Goal: Complete application form: Complete application form

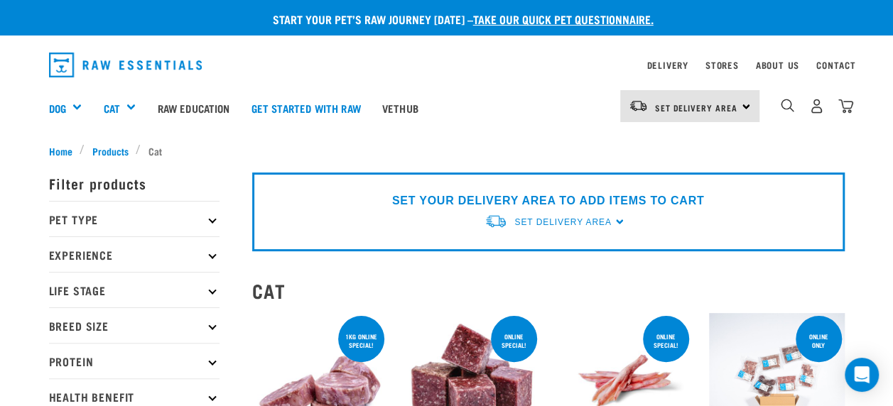
drag, startPoint x: 651, startPoint y: 92, endPoint x: 523, endPoint y: 152, distance: 141.4
click at [510, 103] on div "Dog Shop All Dog Get Started Packs Wildly Good Meal Packs Shop By Category" at bounding box center [451, 108] width 804 height 57
click at [744, 104] on div "Set Delivery Area North Island South Island" at bounding box center [689, 106] width 139 height 32
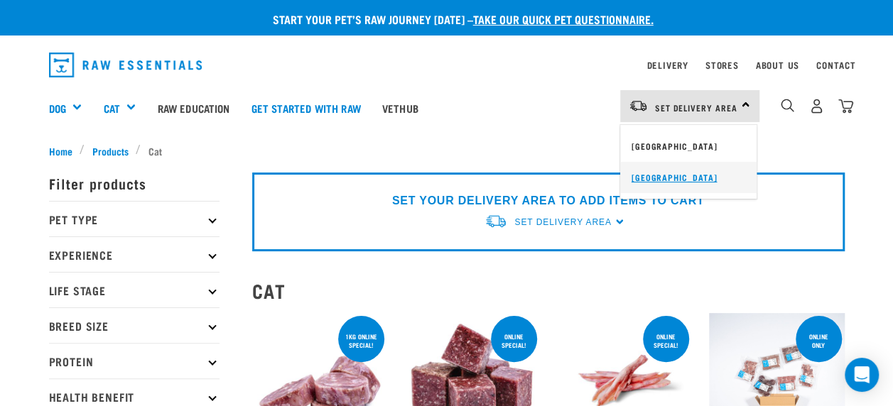
click at [654, 178] on link "[GEOGRAPHIC_DATA]" at bounding box center [688, 177] width 136 height 31
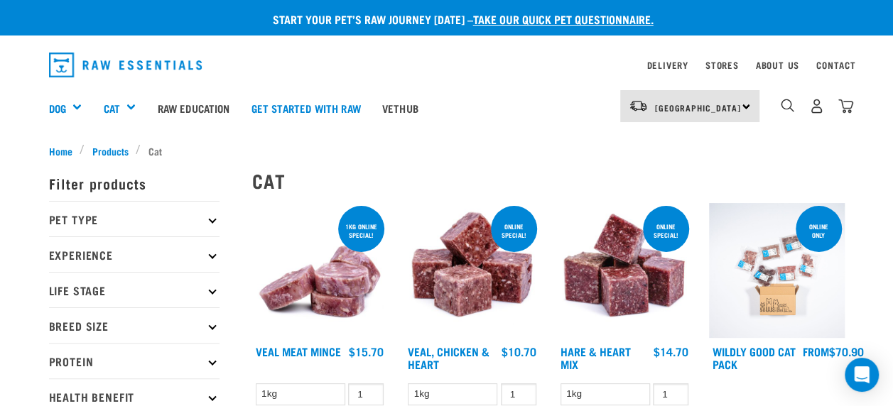
click at [747, 102] on div "[GEOGRAPHIC_DATA] [GEOGRAPHIC_DATA]" at bounding box center [689, 106] width 139 height 32
click at [747, 102] on div "South Island North Island South Island" at bounding box center [689, 106] width 139 height 32
click at [775, 65] on link "About Us" at bounding box center [776, 65] width 43 height 5
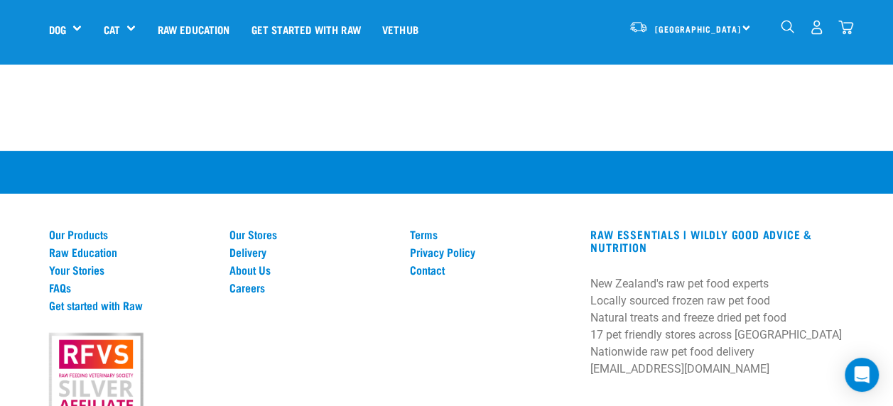
scroll to position [2113, 0]
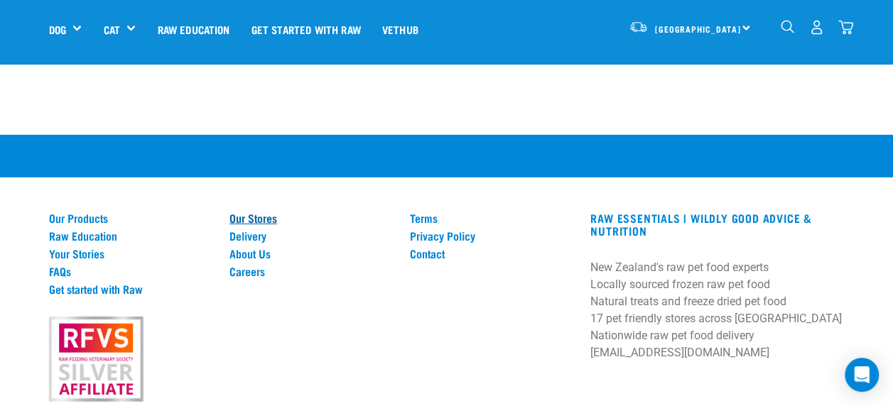
click at [259, 219] on link "Our Stores" at bounding box center [310, 218] width 163 height 13
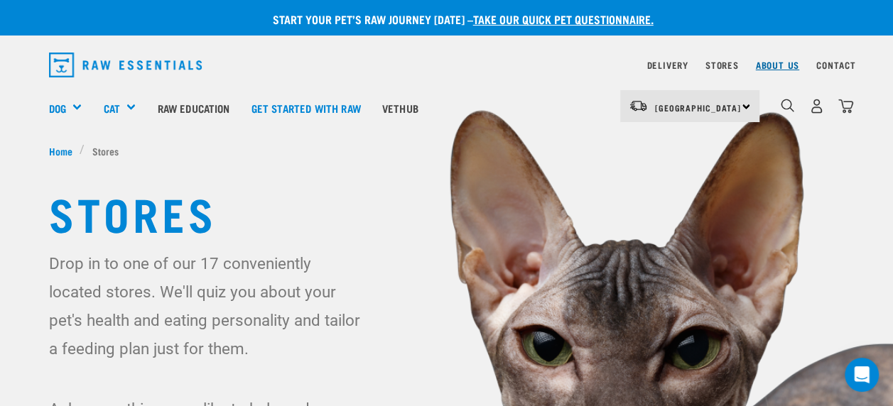
click at [772, 64] on link "About Us" at bounding box center [776, 65] width 43 height 5
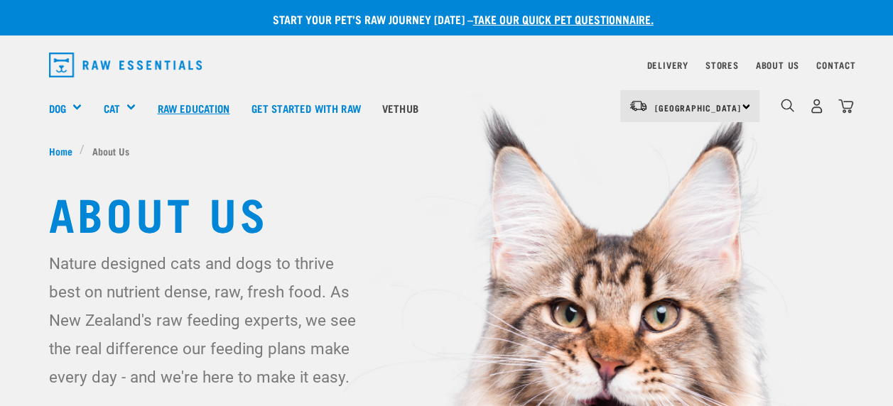
click at [200, 108] on link "Raw Education" at bounding box center [193, 108] width 94 height 57
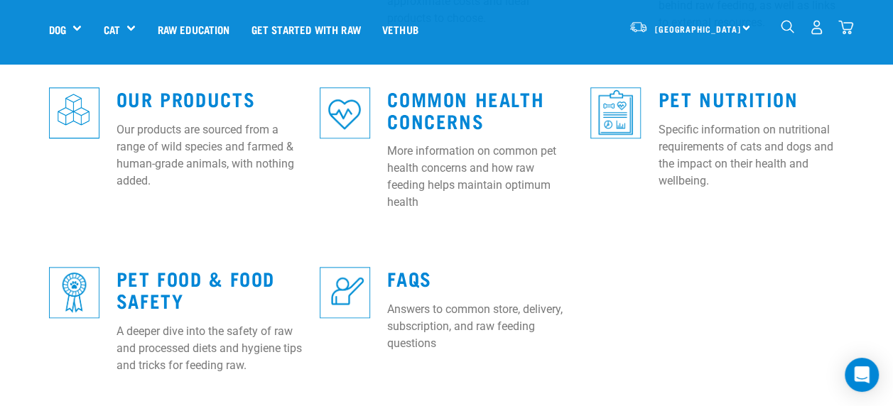
scroll to position [594, 0]
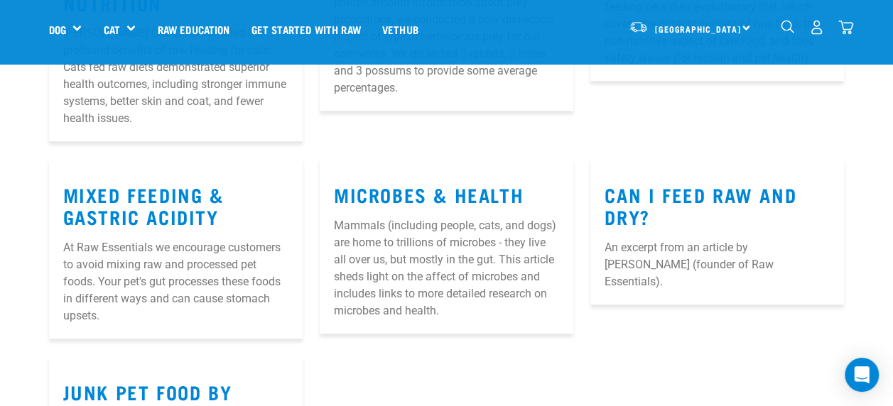
scroll to position [417, 0]
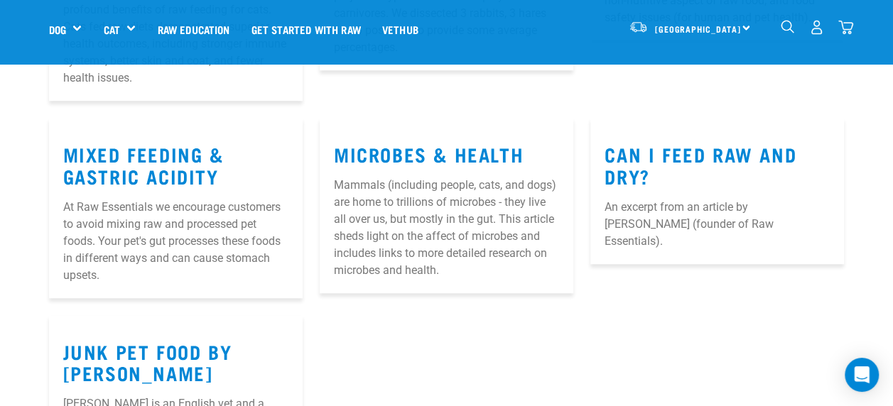
click at [891, 138] on section "What Pottinger’s Cat Study Tells Us About Feline Nutrition Dr. Pottenger's Cat …" at bounding box center [446, 177] width 893 height 651
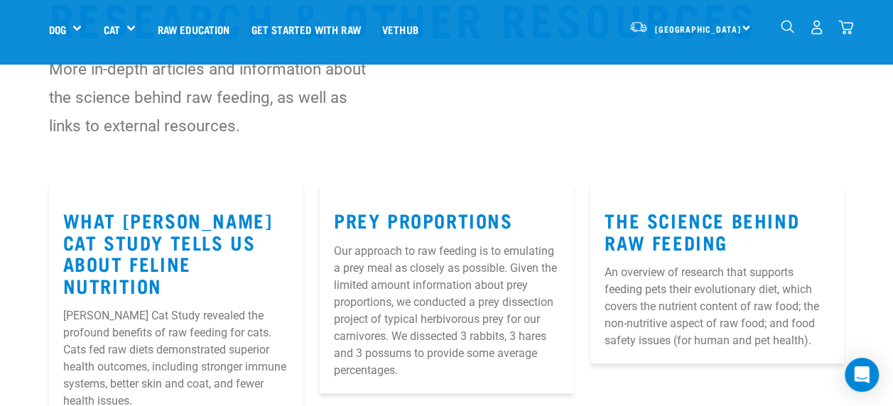
scroll to position [0, 0]
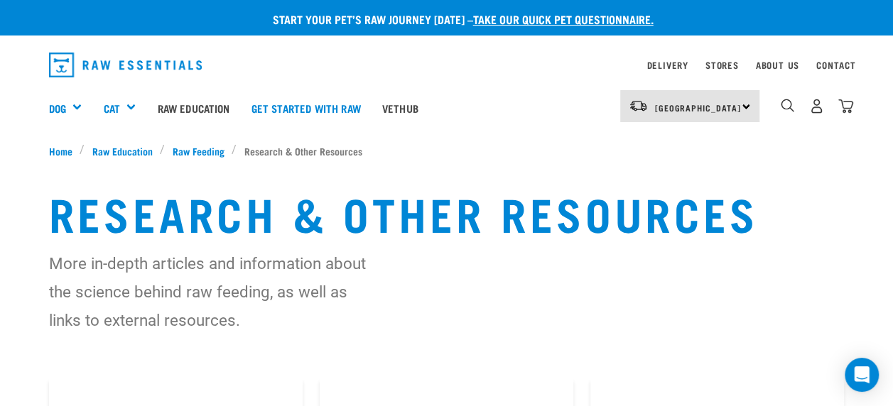
click at [540, 100] on div "Dog Shop All Dog Get Started Packs Wildly Good Meal Packs Shop By Category" at bounding box center [451, 108] width 804 height 57
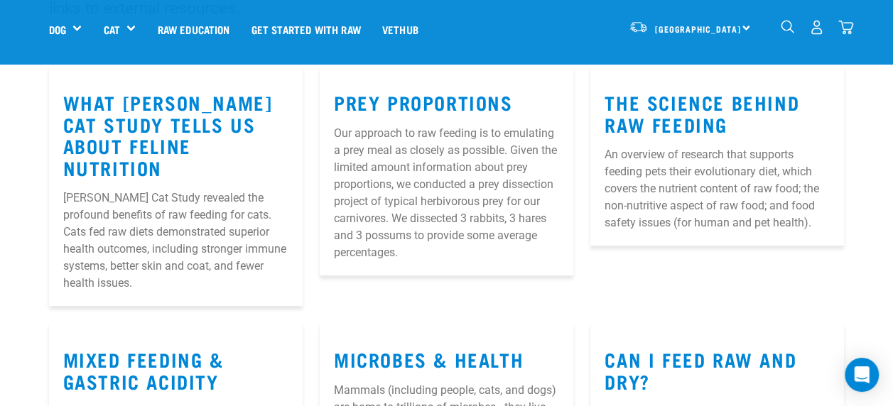
scroll to position [210, 0]
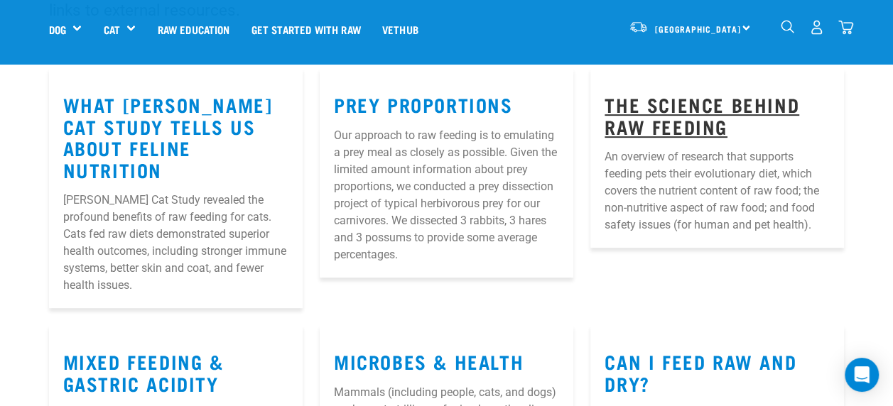
click at [613, 112] on link "The Science Behind Raw Feeding" at bounding box center [701, 115] width 195 height 33
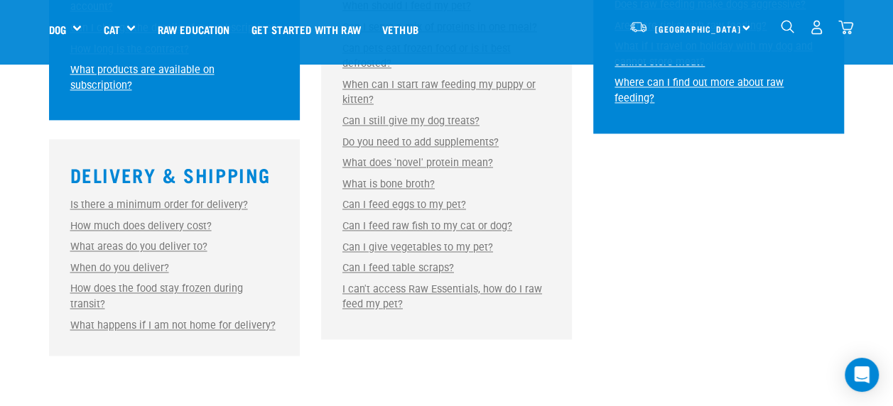
scroll to position [970, 0]
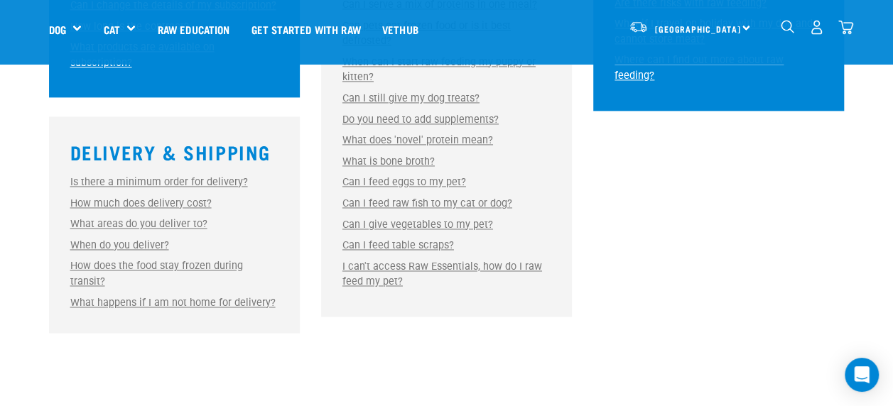
click at [153, 218] on link "What areas do you deliver to?" at bounding box center [138, 224] width 137 height 12
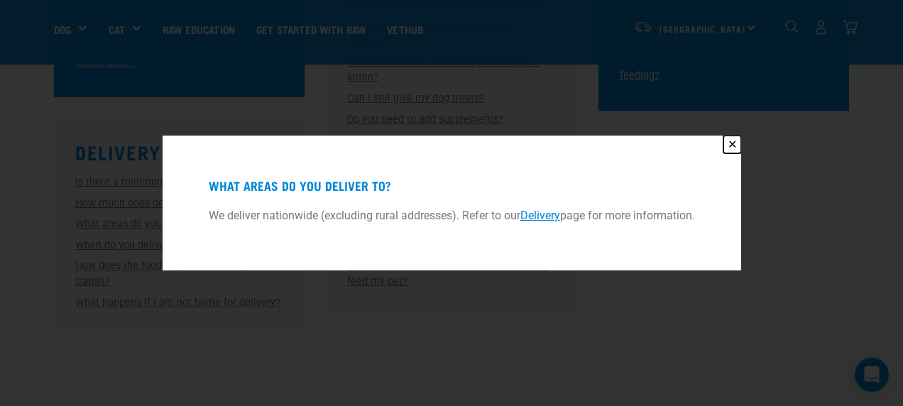
click at [734, 144] on button "✕" at bounding box center [733, 145] width 18 height 18
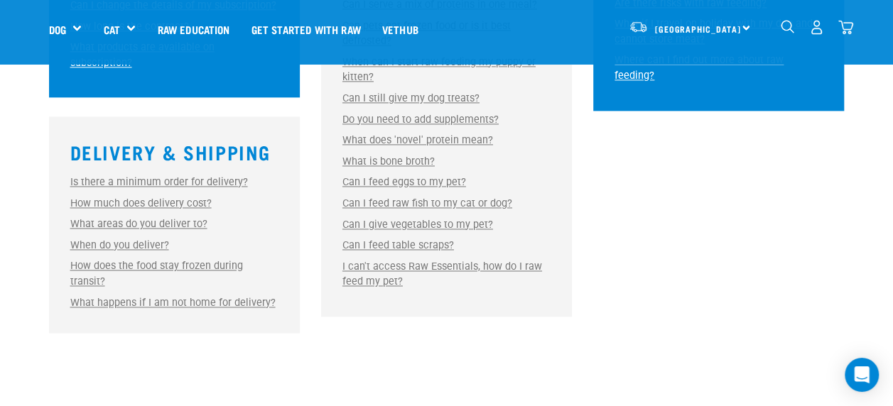
click at [210, 260] on link "How does the food stay frozen during transit?" at bounding box center [156, 274] width 173 height 28
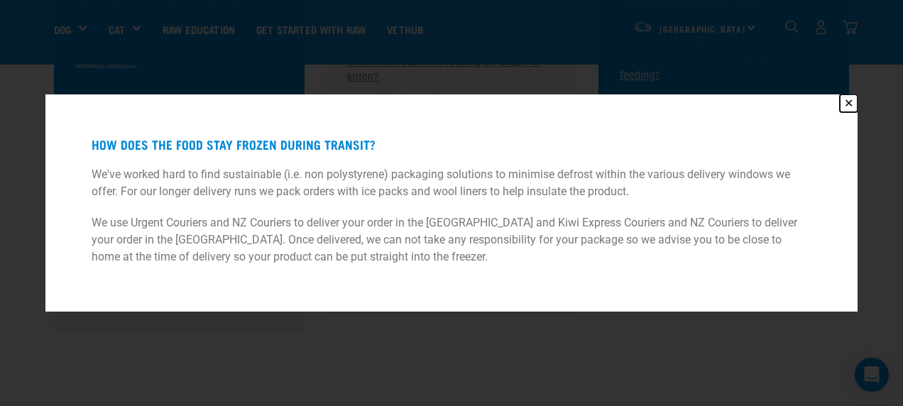
click at [853, 97] on button "✕" at bounding box center [849, 103] width 18 height 18
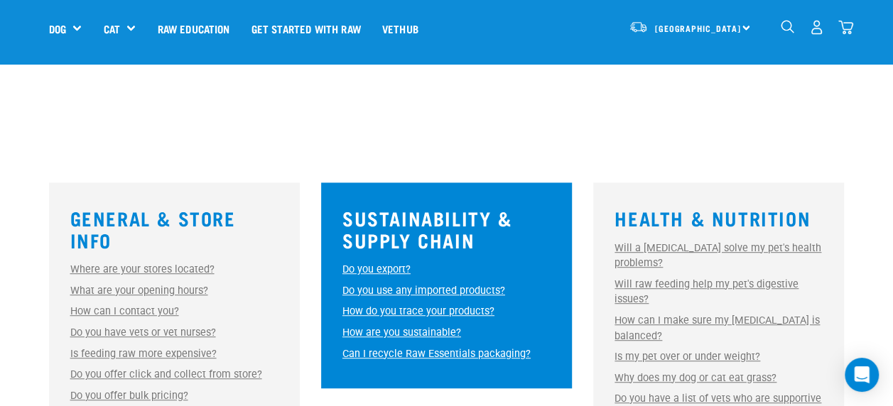
scroll to position [0, 0]
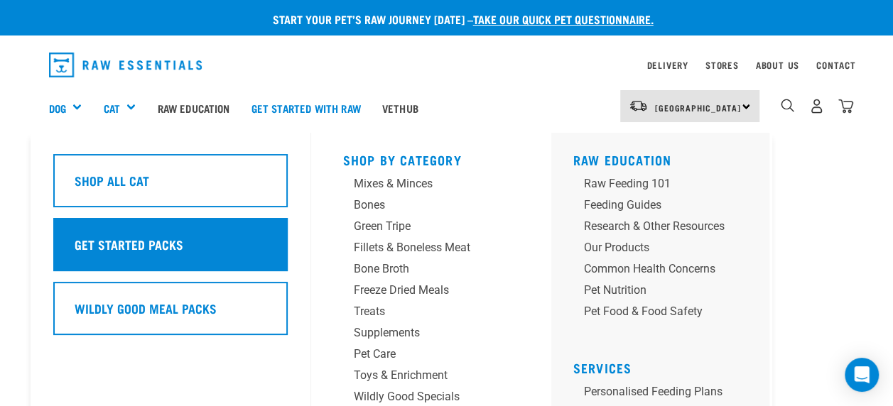
click at [104, 252] on h5 "Get Started Packs" at bounding box center [128, 244] width 109 height 18
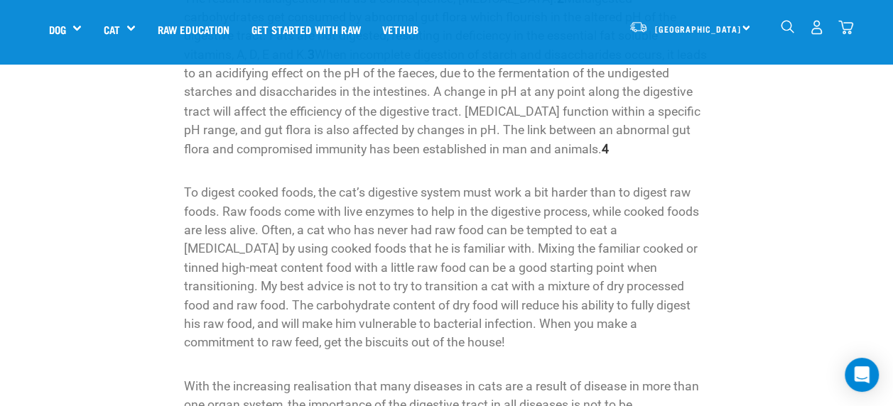
scroll to position [1163, 0]
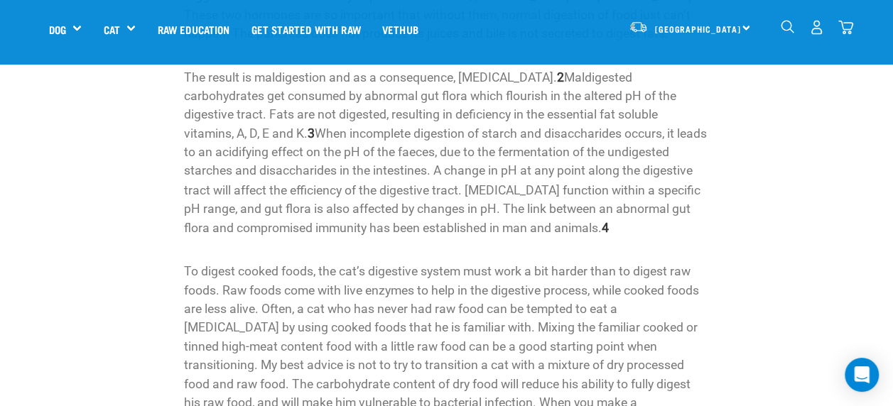
click at [629, 74] on p "The result is maldigestion and as a consequence, malabsorption. 2 Maldigested c…" at bounding box center [446, 152] width 525 height 169
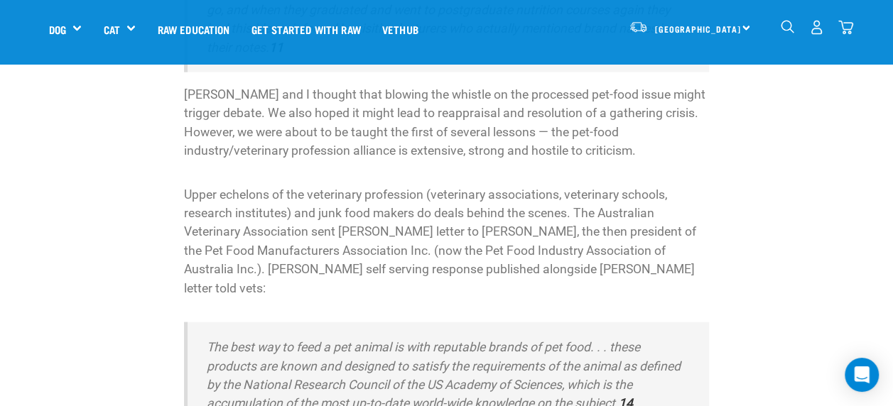
scroll to position [3327, 0]
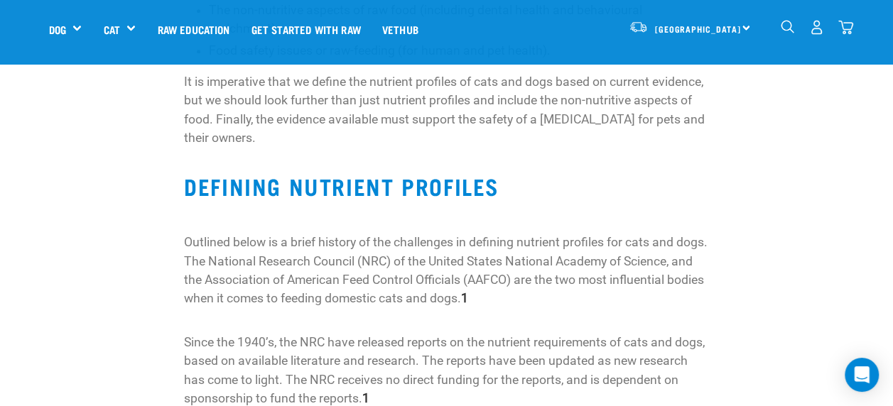
scroll to position [416, 0]
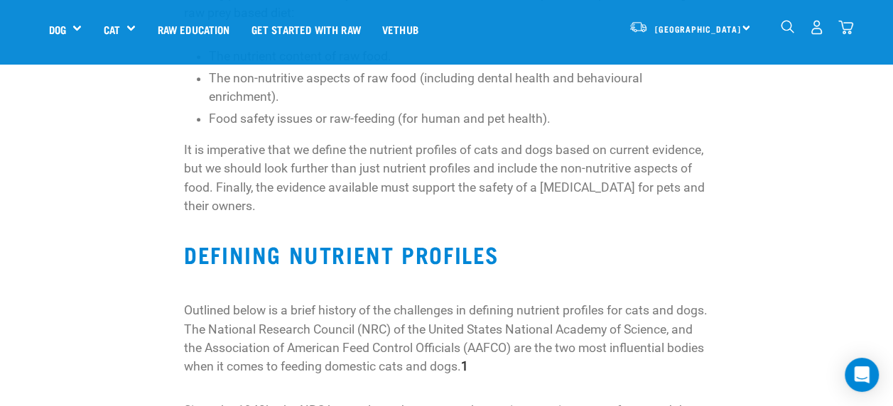
click at [742, 24] on div "[GEOGRAPHIC_DATA] [GEOGRAPHIC_DATA]" at bounding box center [689, 27] width 139 height 32
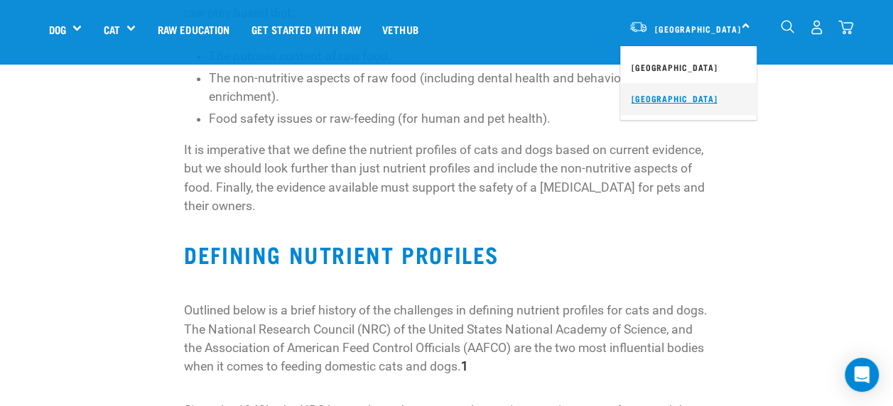
click at [645, 97] on link "[GEOGRAPHIC_DATA]" at bounding box center [688, 98] width 136 height 31
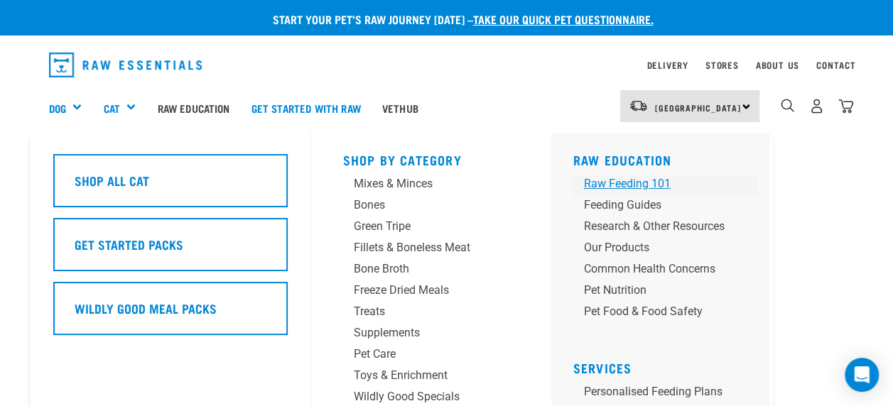
click at [605, 183] on div "Raw Feeding 101" at bounding box center [653, 183] width 141 height 17
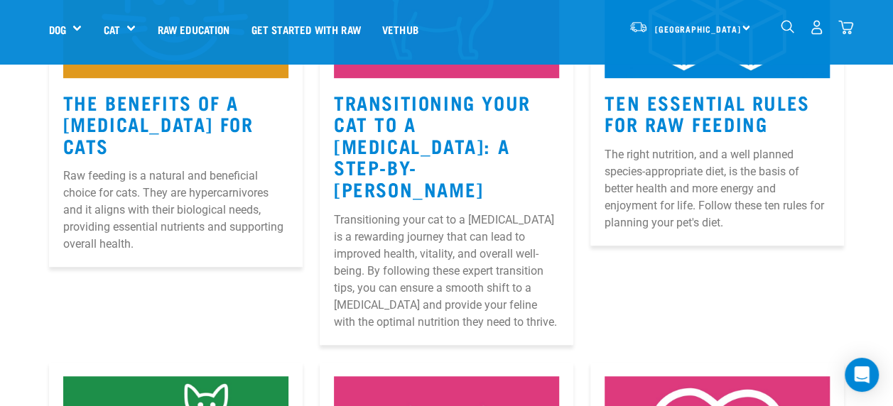
scroll to position [361, 0]
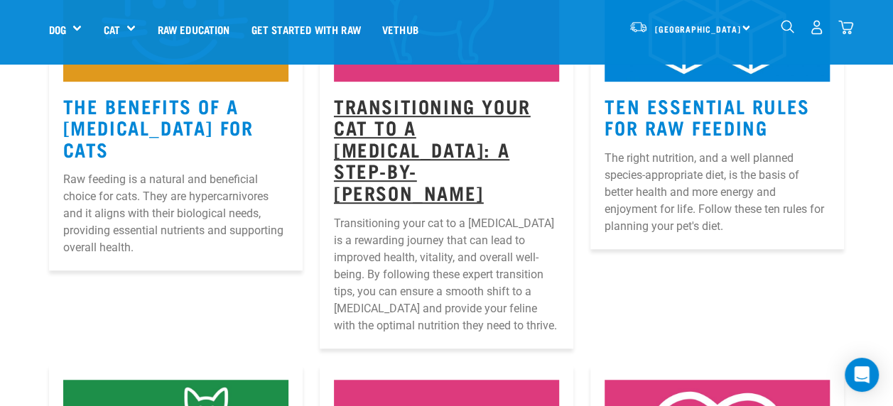
click at [366, 136] on link "Transitioning Your Cat to a [MEDICAL_DATA]: A Step-by-[PERSON_NAME]" at bounding box center [432, 148] width 197 height 97
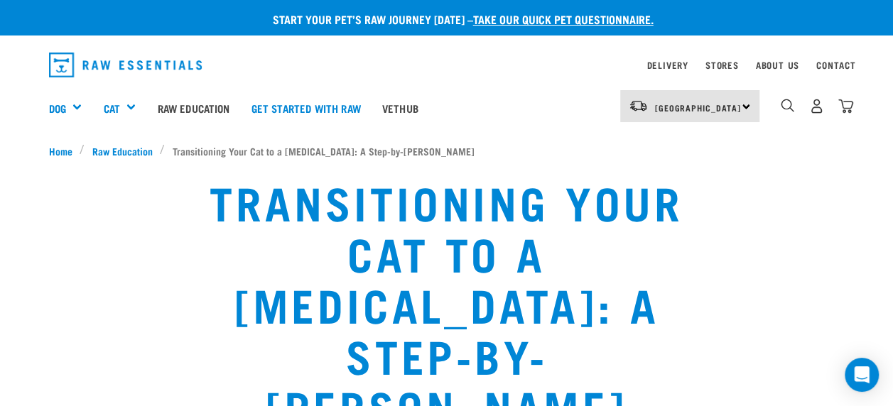
click at [746, 107] on div "South Island North Island South Island" at bounding box center [689, 106] width 139 height 32
click at [646, 176] on link "[GEOGRAPHIC_DATA]" at bounding box center [688, 177] width 136 height 31
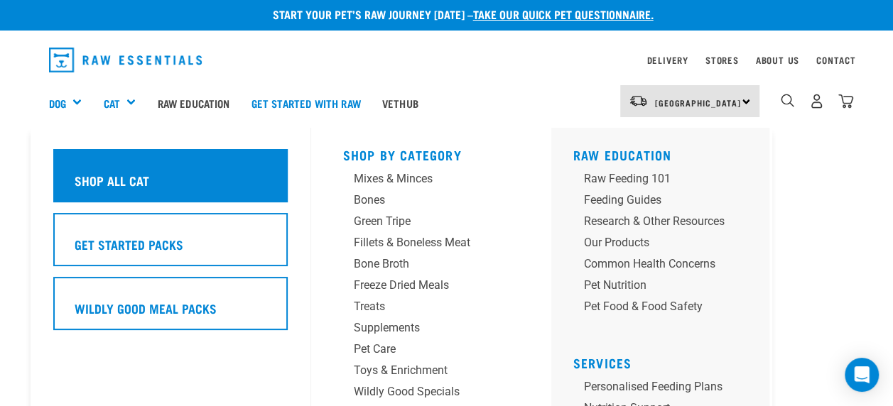
click at [109, 178] on h5 "Shop All Cat" at bounding box center [111, 180] width 75 height 18
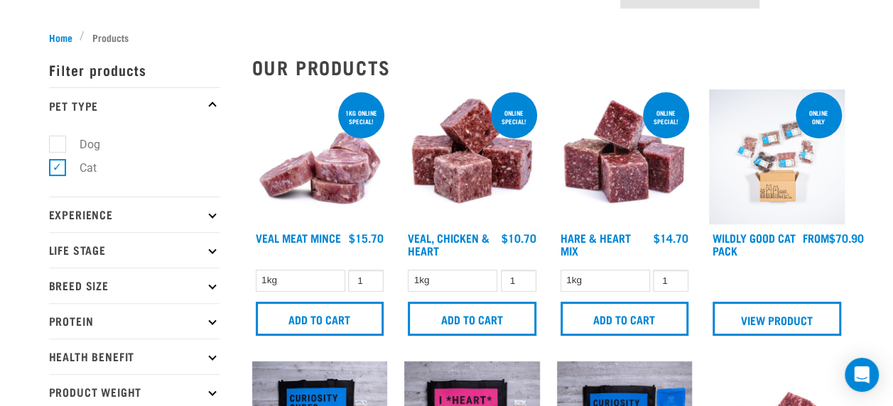
scroll to position [40, 0]
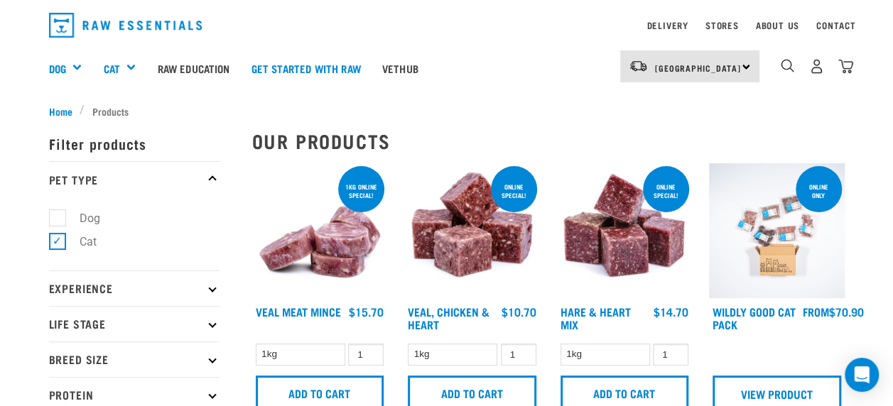
click at [766, 264] on img at bounding box center [777, 231] width 136 height 136
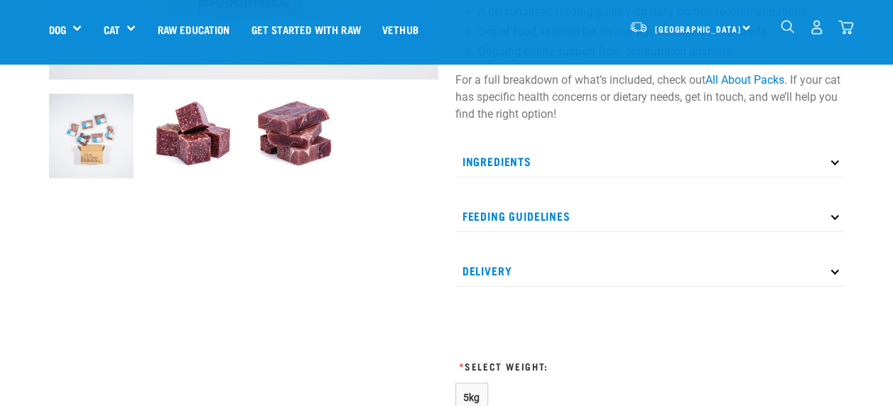
scroll to position [401, 0]
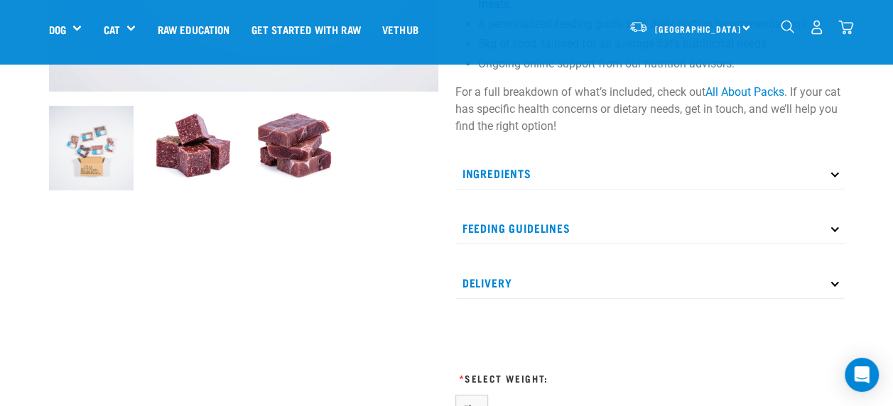
click at [833, 231] on icon at bounding box center [834, 228] width 8 height 8
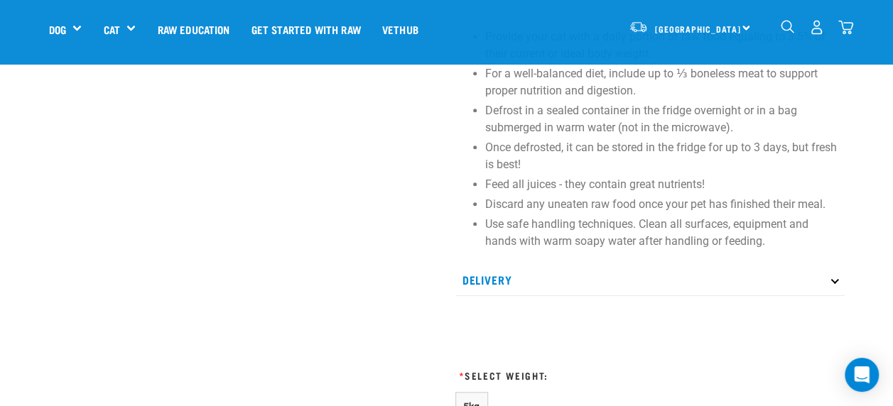
scroll to position [658, 0]
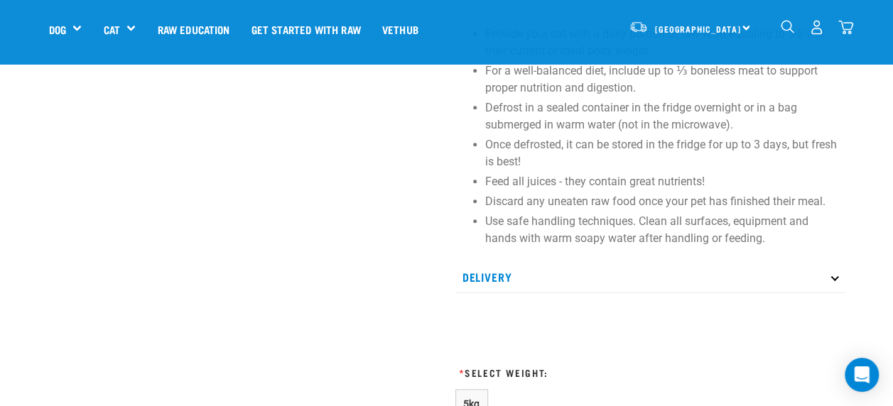
click at [834, 278] on icon at bounding box center [834, 277] width 8 height 8
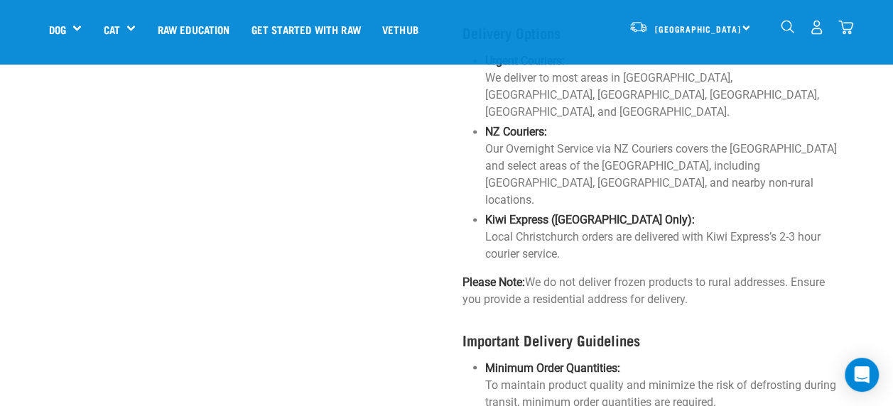
scroll to position [1038, 0]
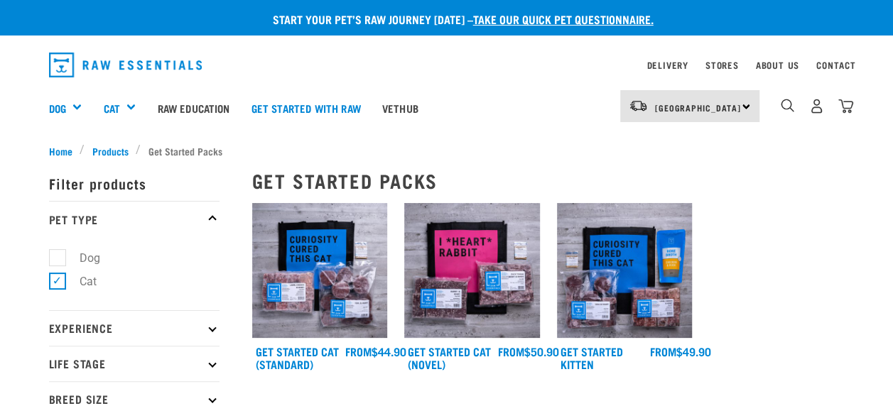
click at [295, 297] on img at bounding box center [320, 271] width 136 height 136
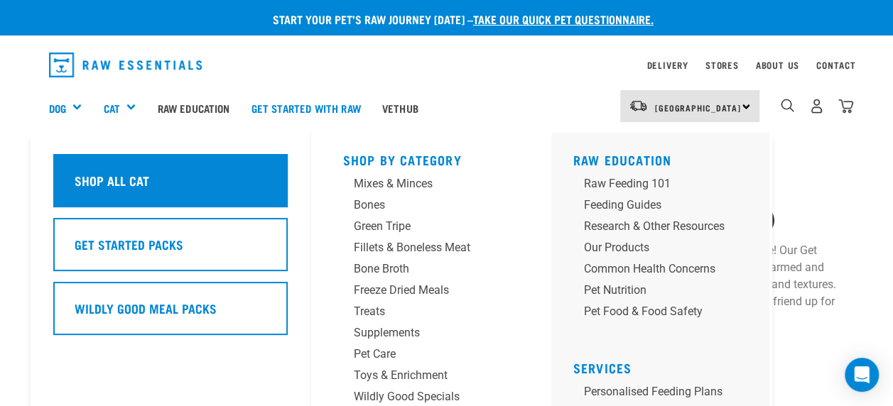
click at [100, 185] on h5 "Shop All Cat" at bounding box center [111, 180] width 75 height 18
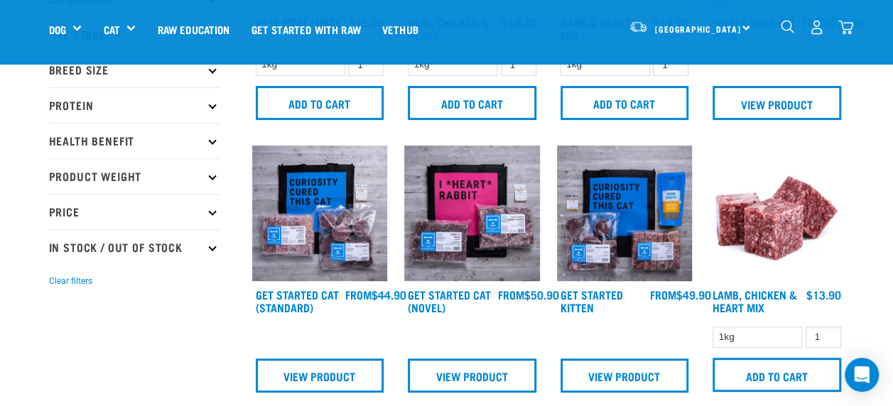
scroll to position [233, 0]
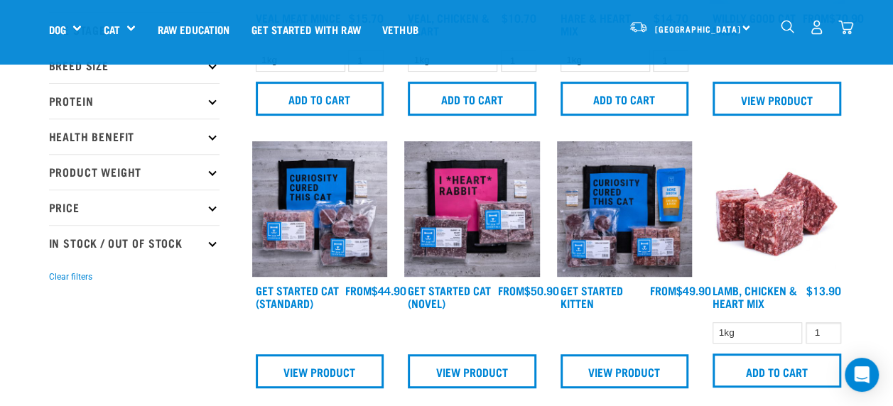
click at [476, 234] on img at bounding box center [472, 209] width 136 height 136
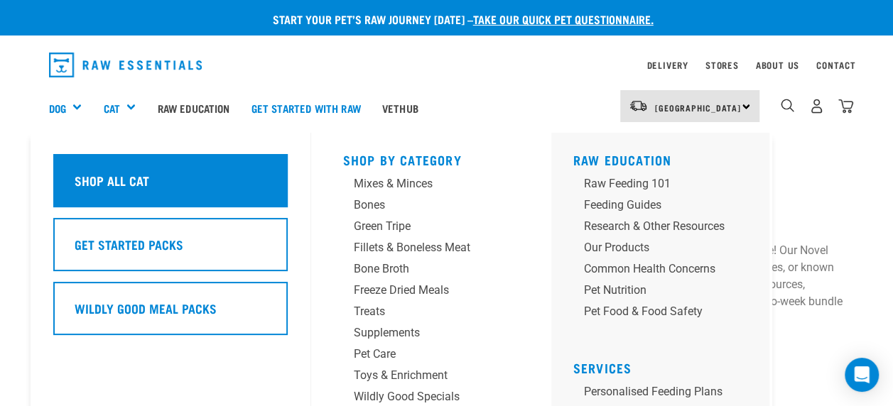
click at [101, 172] on h5 "Shop All Cat" at bounding box center [111, 180] width 75 height 18
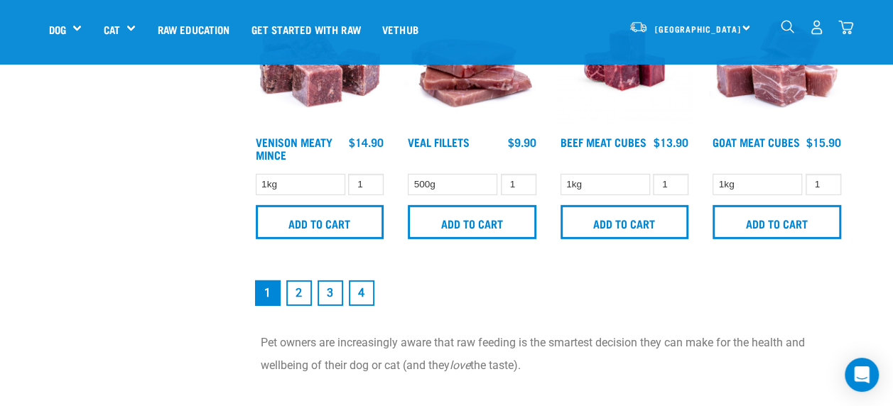
scroll to position [2028, 0]
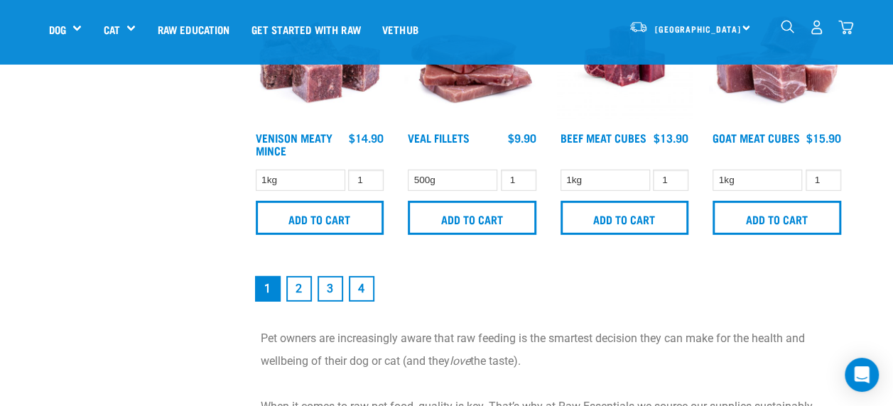
click at [295, 287] on link "2" at bounding box center [299, 289] width 26 height 26
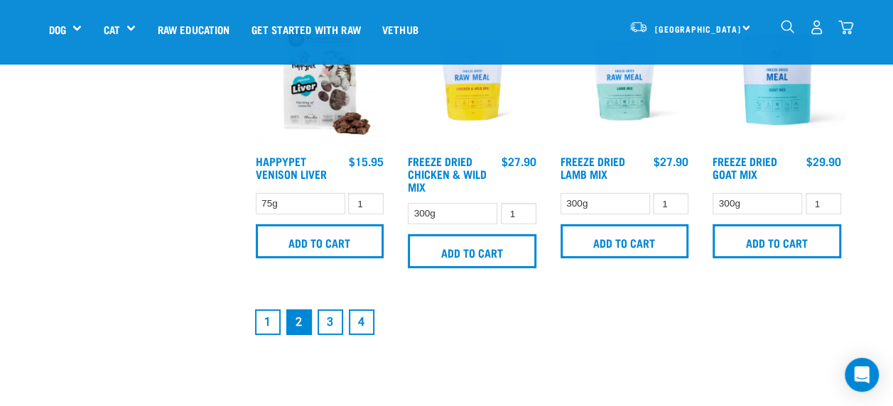
scroll to position [2051, 0]
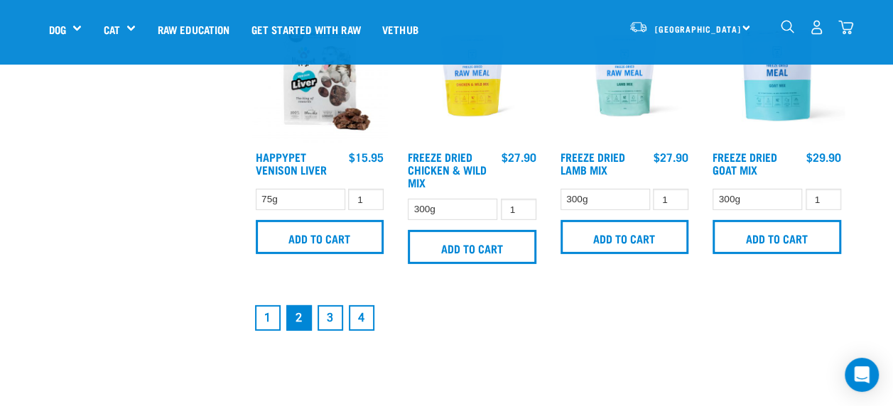
click at [332, 324] on link "3" at bounding box center [330, 318] width 26 height 26
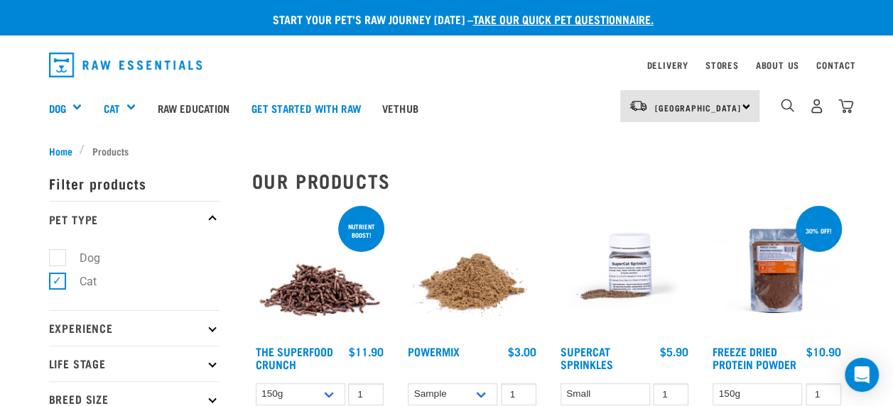
click at [543, 21] on link "take our quick pet questionnaire." at bounding box center [563, 19] width 180 height 6
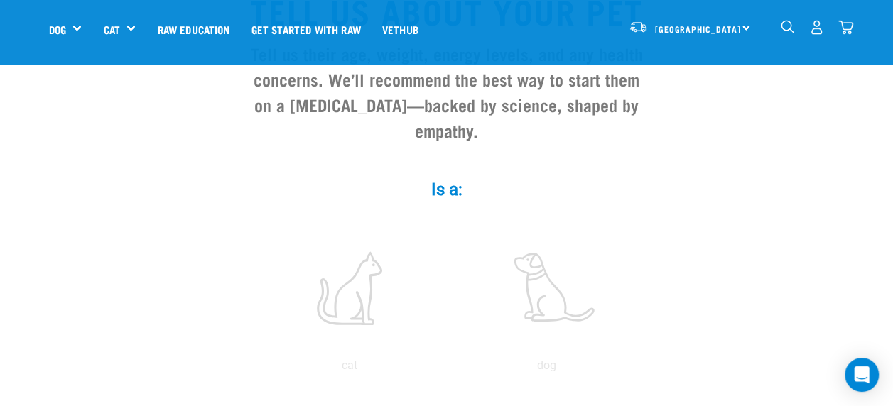
scroll to position [92, 0]
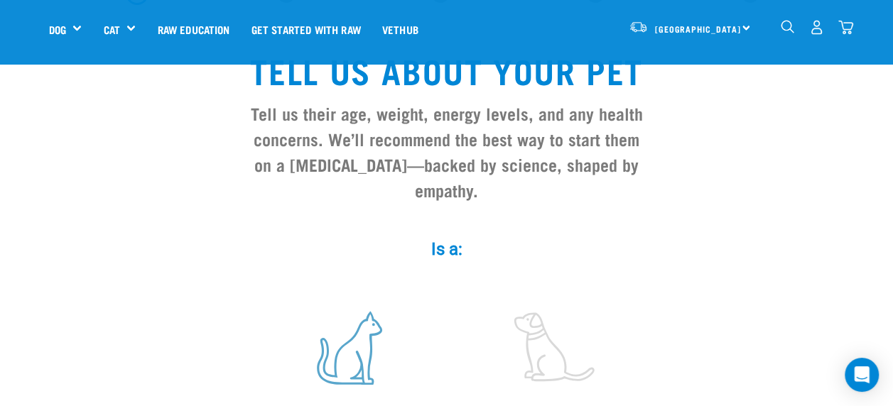
click at [354, 331] on label at bounding box center [350, 348] width 192 height 121
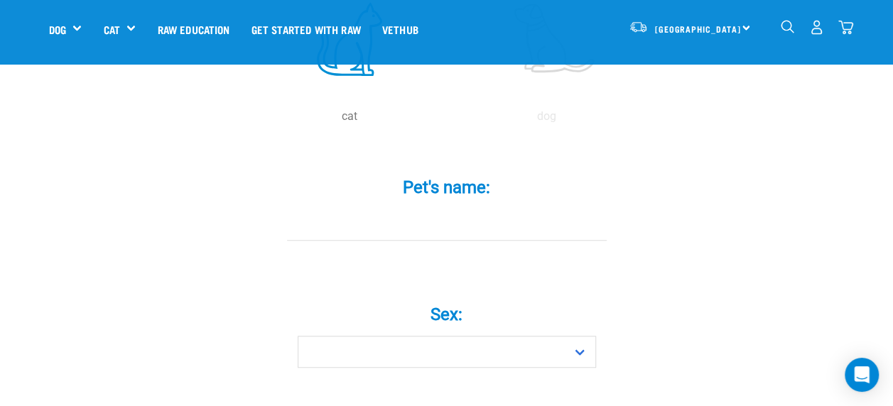
scroll to position [477, 0]
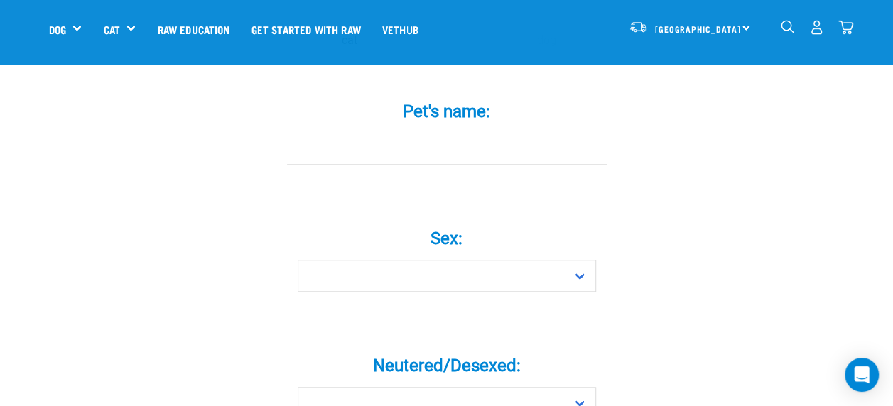
click at [484, 133] on input "Pet's name: *" at bounding box center [447, 149] width 320 height 32
type input "[PERSON_NAME]"
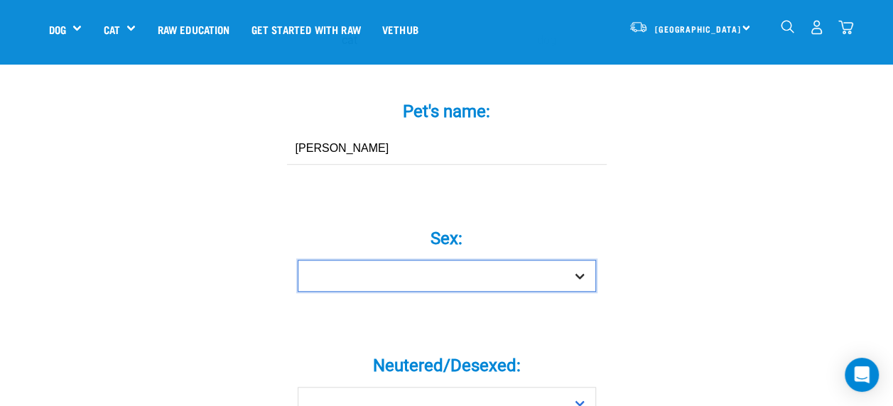
click at [580, 260] on select "Boy Girl" at bounding box center [447, 276] width 298 height 32
select select "boy"
click at [298, 260] on select "Boy Girl" at bounding box center [447, 276] width 298 height 32
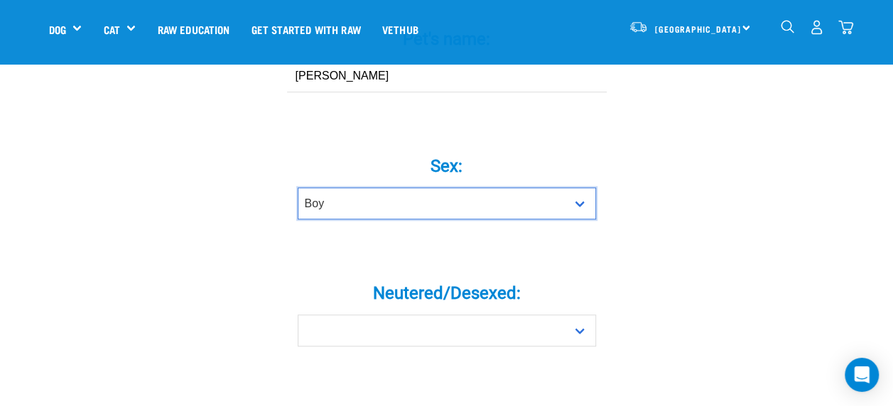
scroll to position [565, 0]
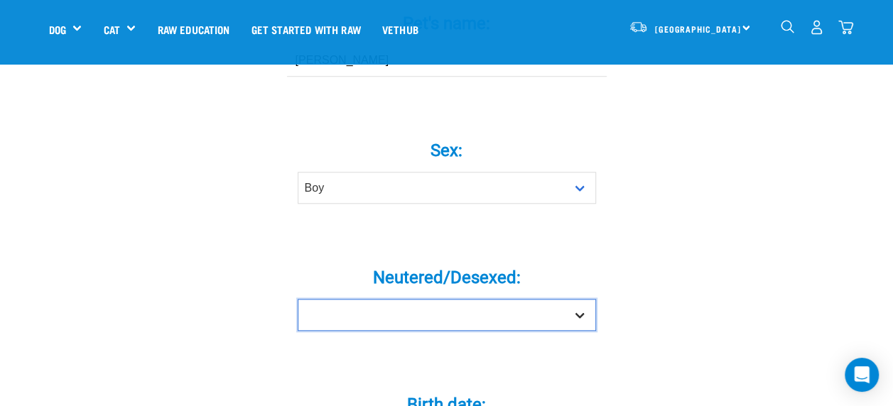
click at [577, 299] on select "Yes No" at bounding box center [447, 315] width 298 height 32
select select "yes"
click at [298, 299] on select "Yes No" at bounding box center [447, 315] width 298 height 32
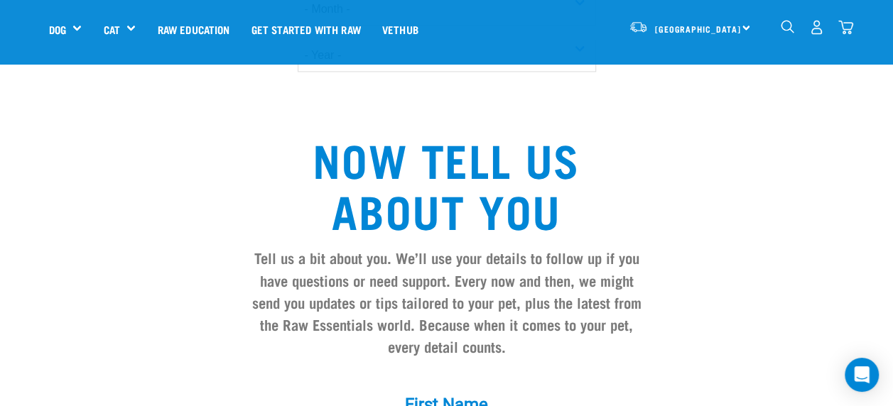
scroll to position [1083, 0]
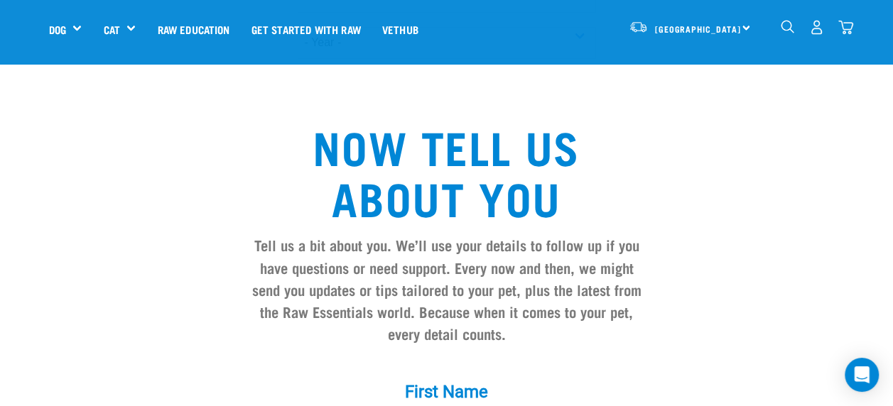
click at [744, 26] on div "South Island North Island South Island" at bounding box center [689, 27] width 139 height 32
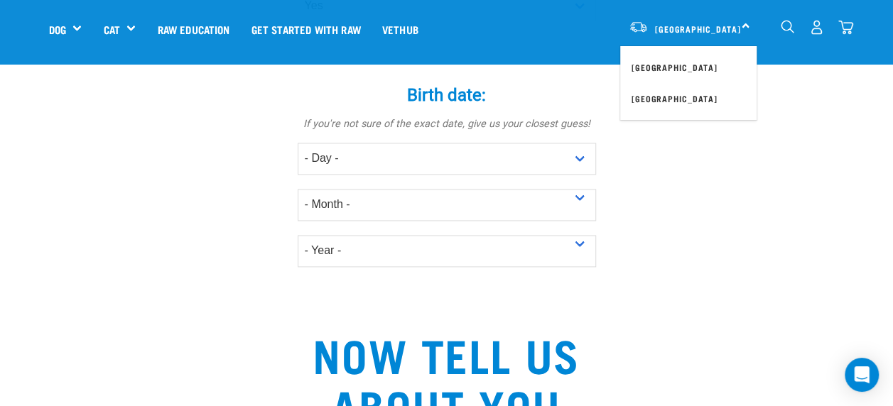
scroll to position [847, 0]
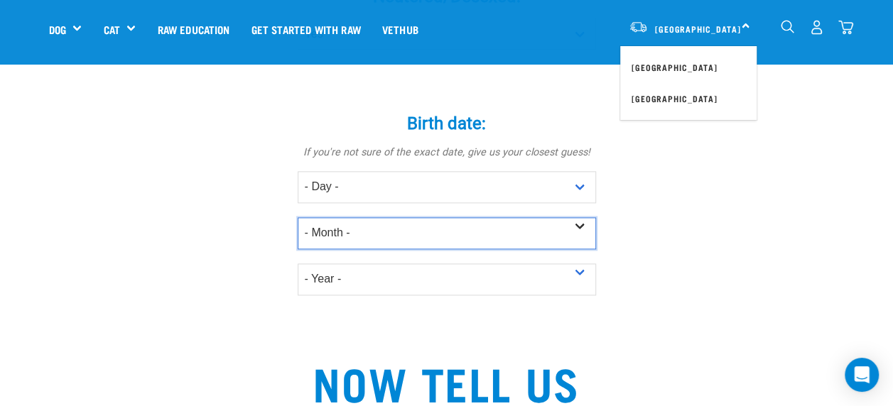
click at [576, 217] on select "- Month - January February March April May June July August September October N…" at bounding box center [447, 233] width 298 height 32
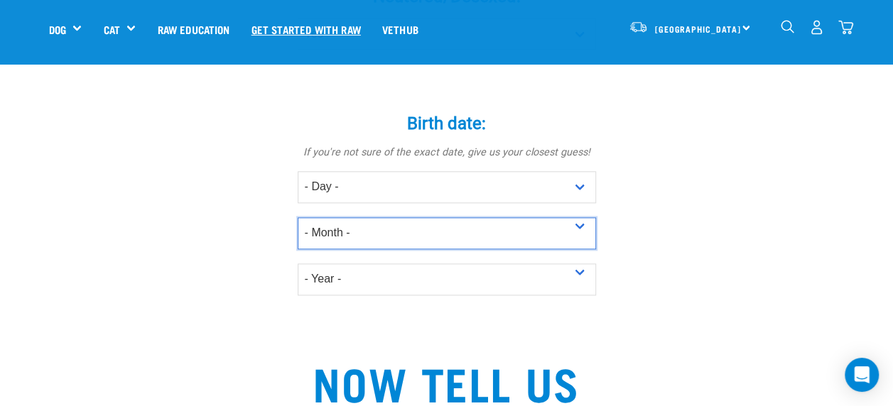
select select "February"
click at [298, 217] on select "- Month - January February March April May June July August September October N…" at bounding box center [447, 233] width 298 height 32
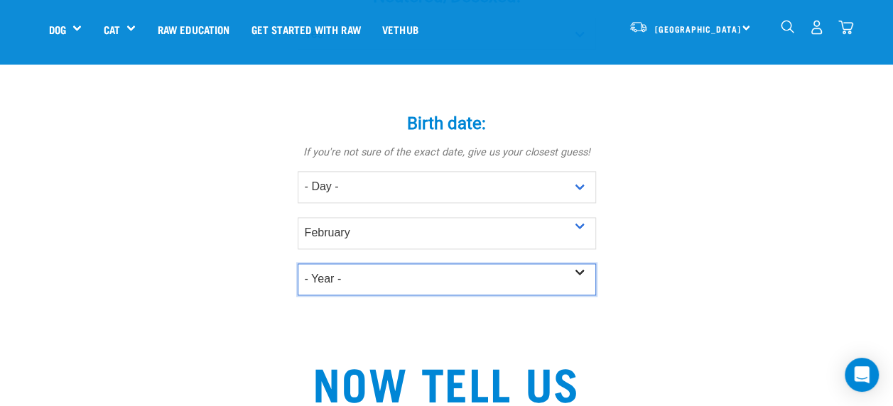
click at [577, 264] on select "- Year - 2025 2024 2023 2022 2021 2020 2019 2018 2017 2016 2015 2014 2013 2012" at bounding box center [447, 280] width 298 height 32
select select "2020"
click at [298, 264] on select "- Year - 2025 2024 2023 2022 2021 2020 2019 2018 2017 2016 2015 2014 2013 2012" at bounding box center [447, 280] width 298 height 32
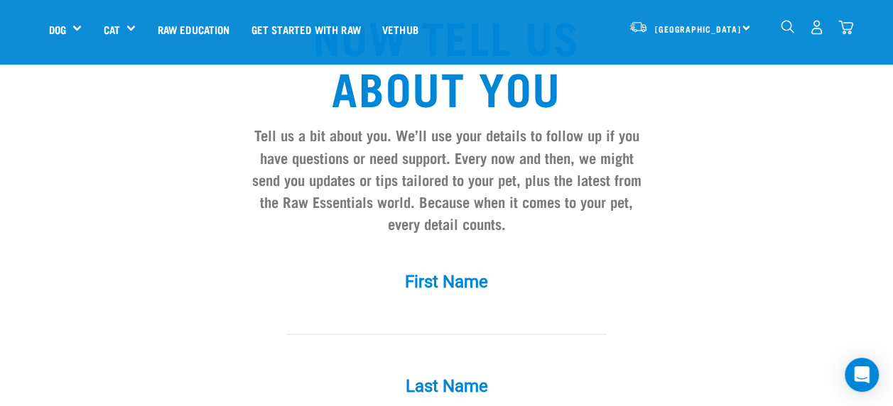
scroll to position [1200, 0]
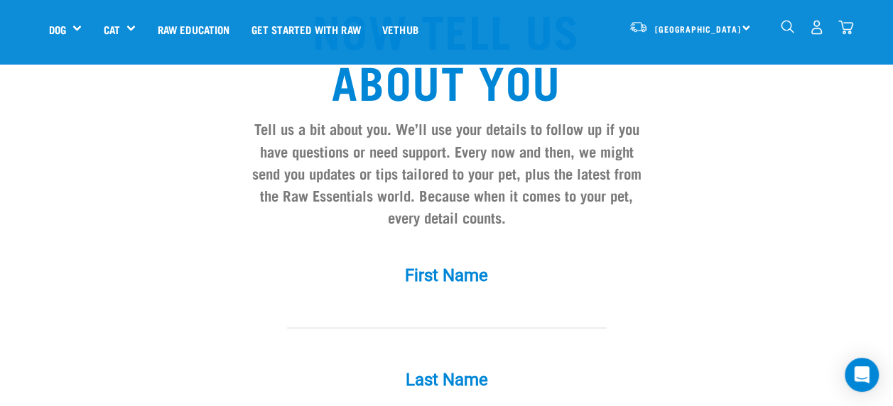
click at [482, 300] on input "First Name *" at bounding box center [447, 312] width 320 height 32
type input "Lee"
type input "Cooper"
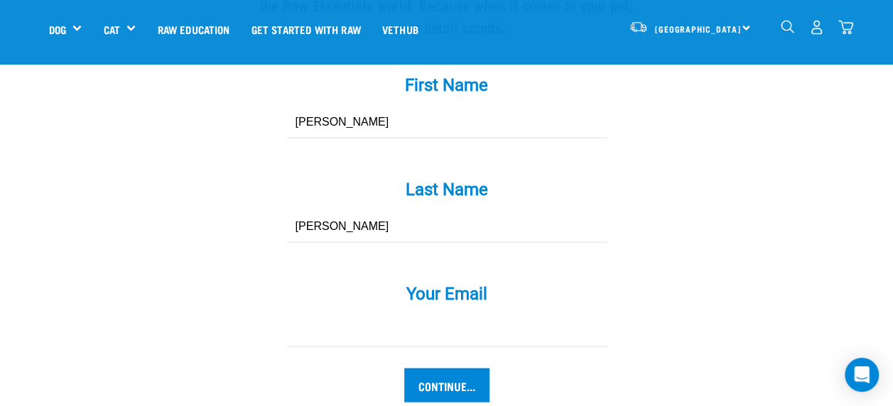
scroll to position [1423, 0]
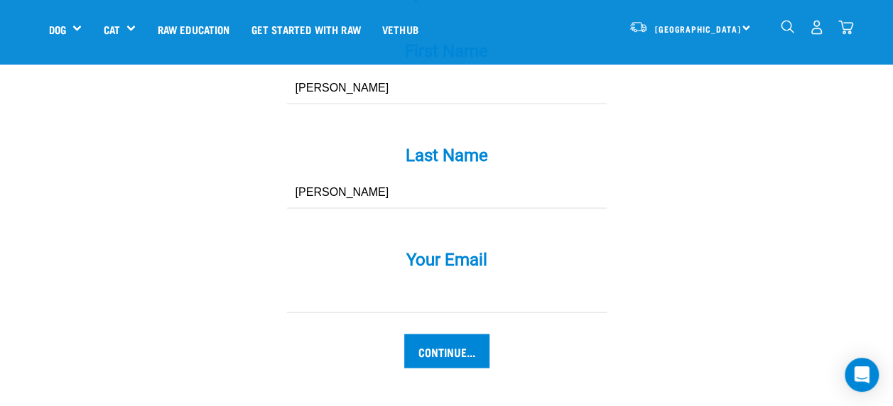
click at [459, 281] on input "Your Email *" at bounding box center [447, 297] width 320 height 32
type input "leecooper19@gmail.com"
select select "23"
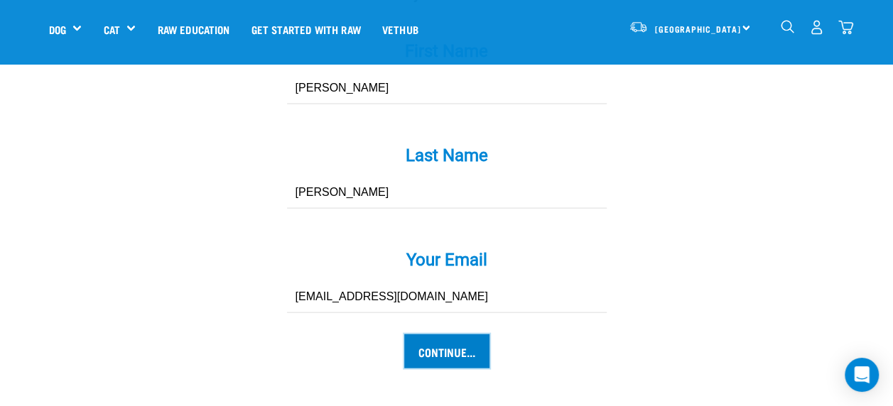
click at [442, 335] on input "Continue..." at bounding box center [446, 352] width 85 height 34
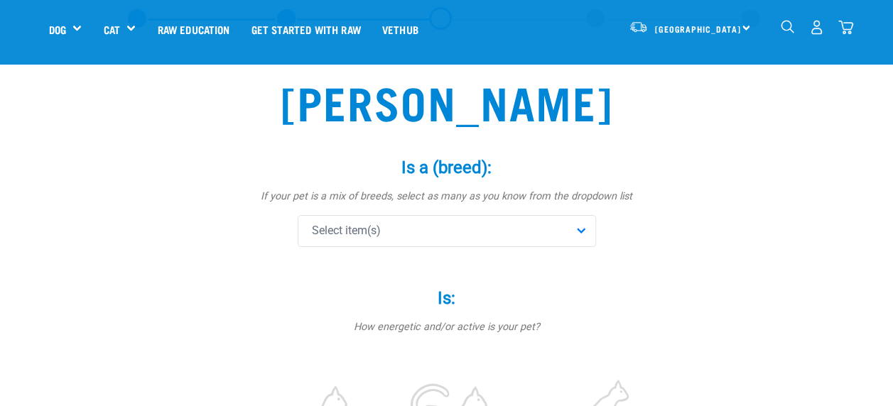
scroll to position [78, 0]
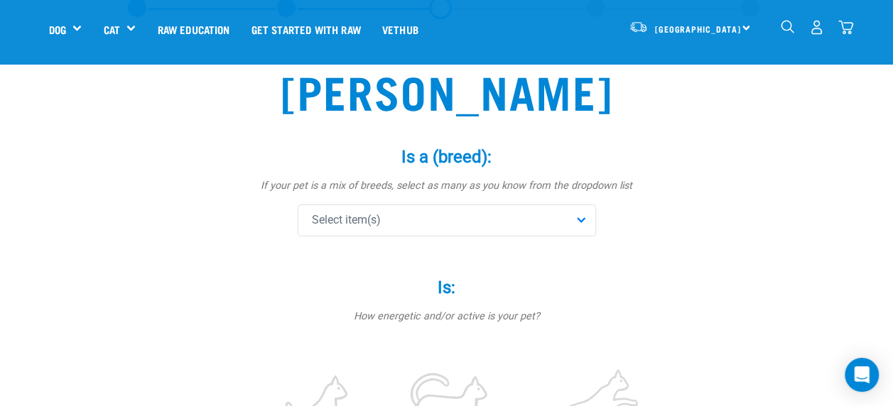
click at [577, 220] on div "Select item(s)" at bounding box center [447, 221] width 298 height 32
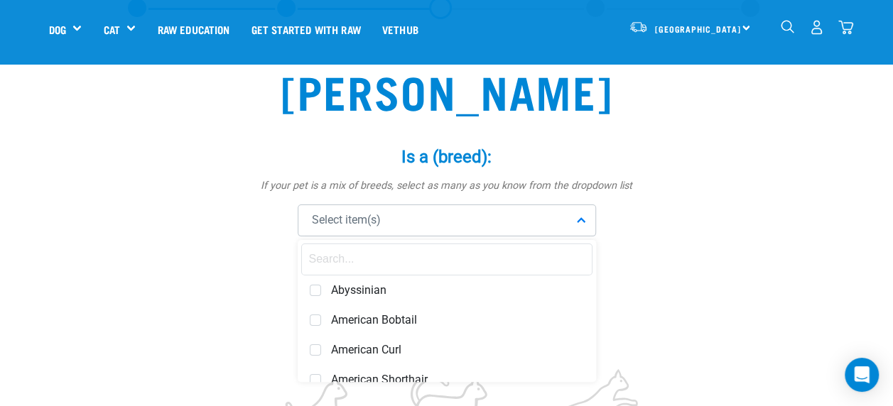
drag, startPoint x: 570, startPoint y: 288, endPoint x: 592, endPoint y: 349, distance: 64.3
click at [592, 349] on div "Abyssinian American Bobtail American Curl American Shorthair American Wirehair …" at bounding box center [447, 311] width 298 height 142
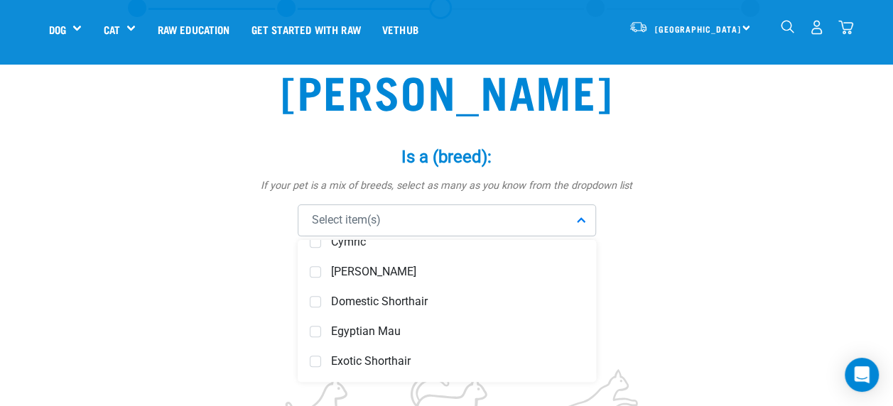
scroll to position [440, 0]
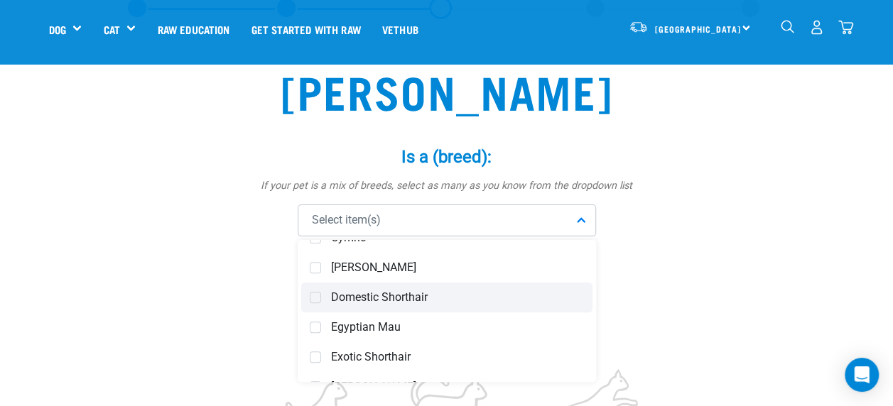
click at [319, 298] on span at bounding box center [315, 297] width 11 height 11
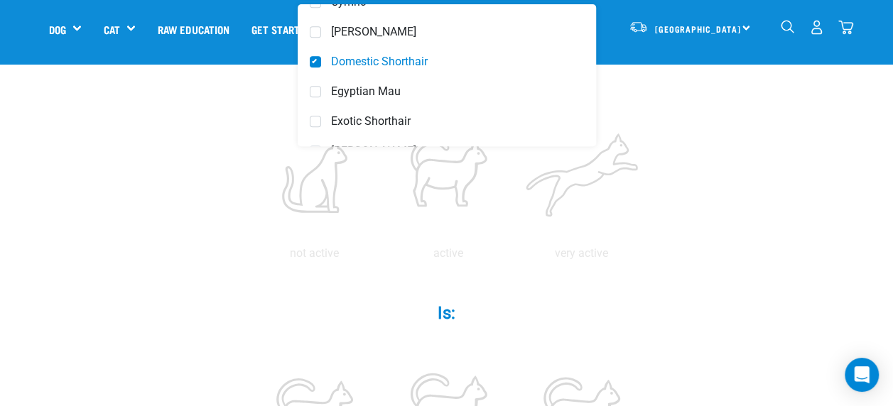
scroll to position [319, 0]
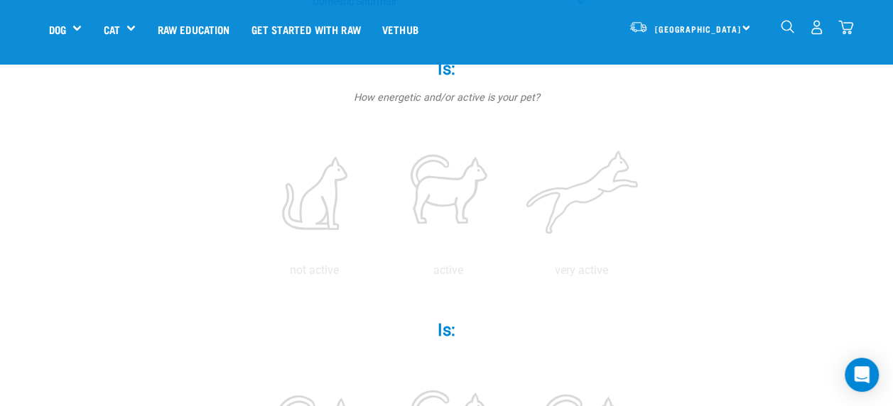
scroll to position [300, 0]
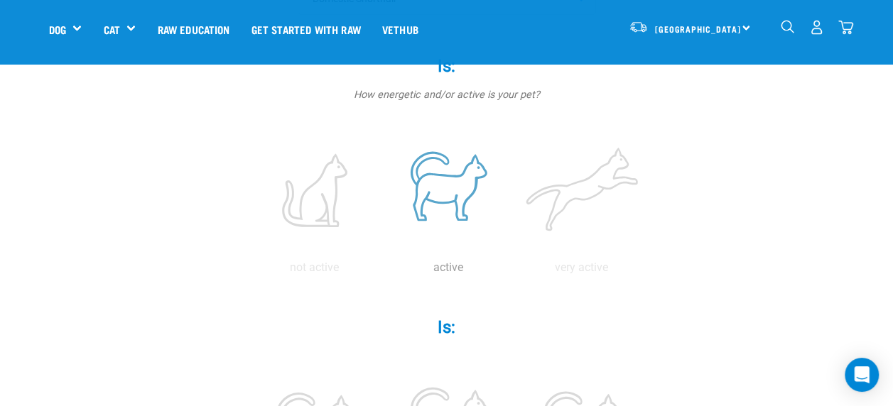
click at [417, 183] on label at bounding box center [448, 190] width 128 height 121
click at [381, 271] on input "radio" at bounding box center [381, 271] width 0 height 0
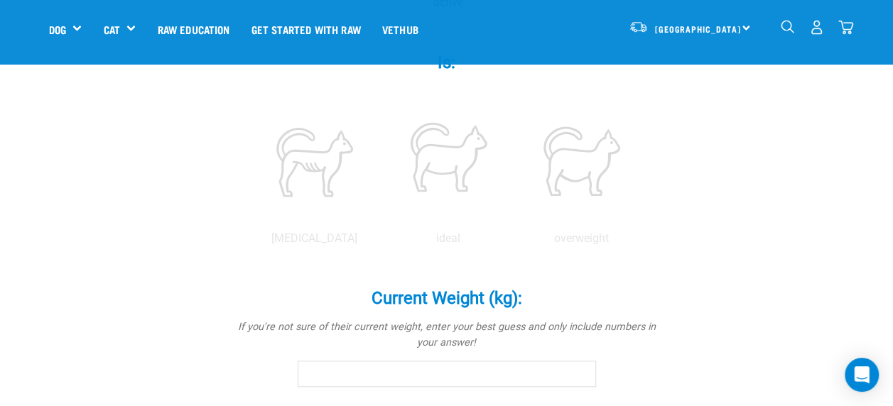
scroll to position [575, 0]
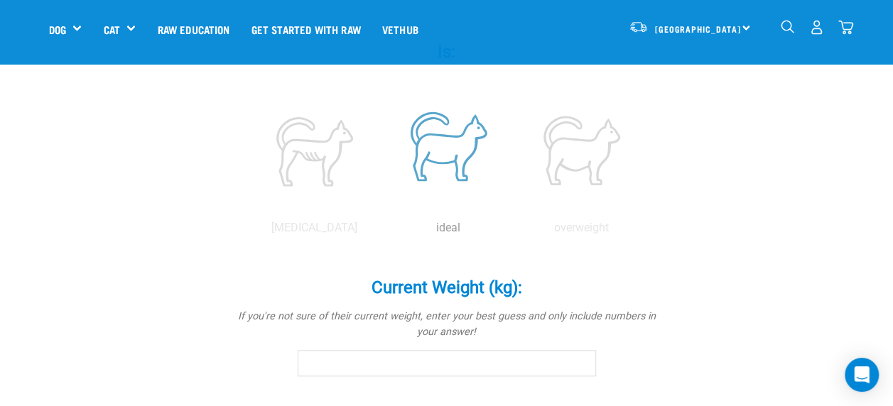
click at [447, 232] on p "ideal" at bounding box center [448, 227] width 128 height 17
click at [374, 355] on input "Current Weight (kg): *" at bounding box center [447, 363] width 298 height 26
click at [582, 365] on input "5.8" at bounding box center [447, 363] width 298 height 26
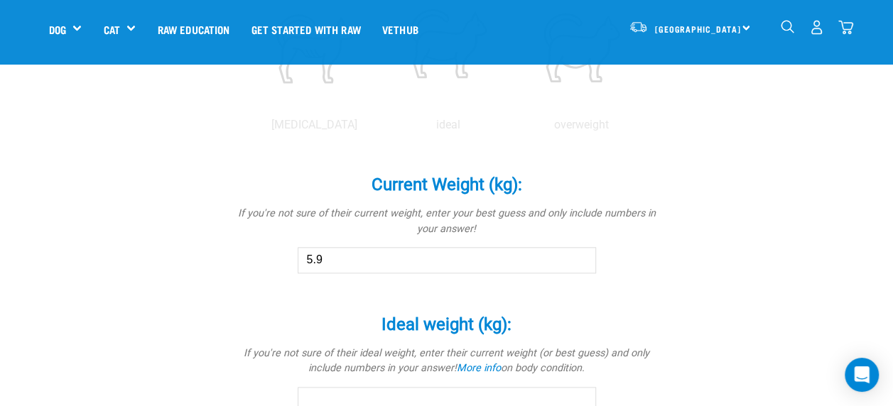
type input "5.9"
click at [580, 257] on input "5.9" at bounding box center [447, 260] width 298 height 26
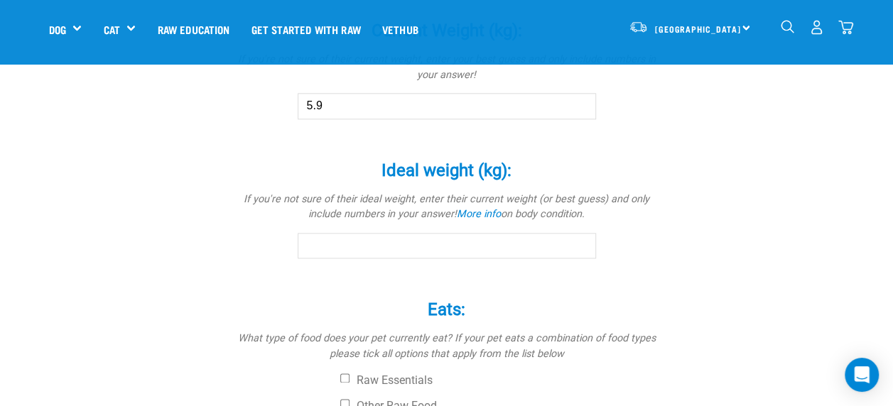
scroll to position [835, 0]
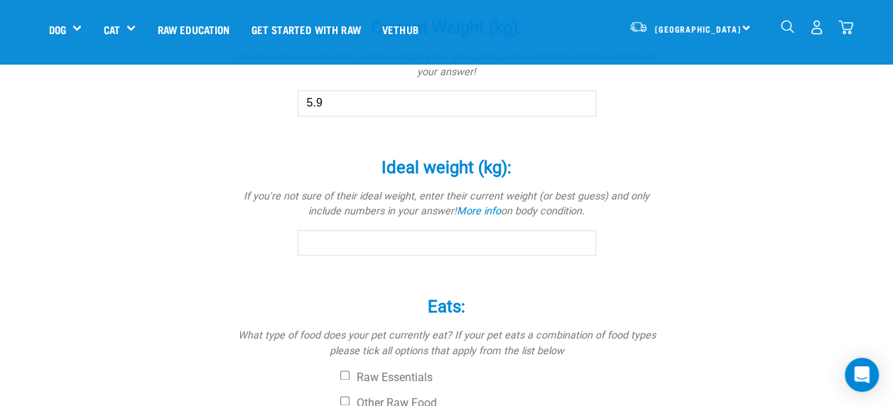
click at [327, 244] on input "Ideal weight (kg): *" at bounding box center [447, 243] width 298 height 26
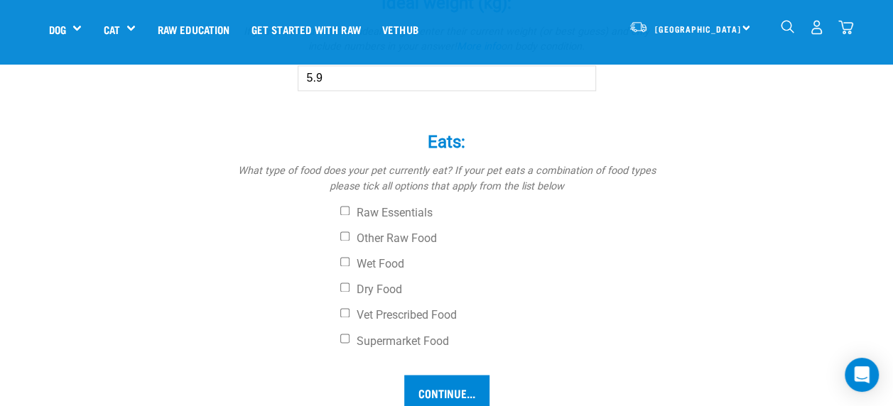
scroll to position [1016, 0]
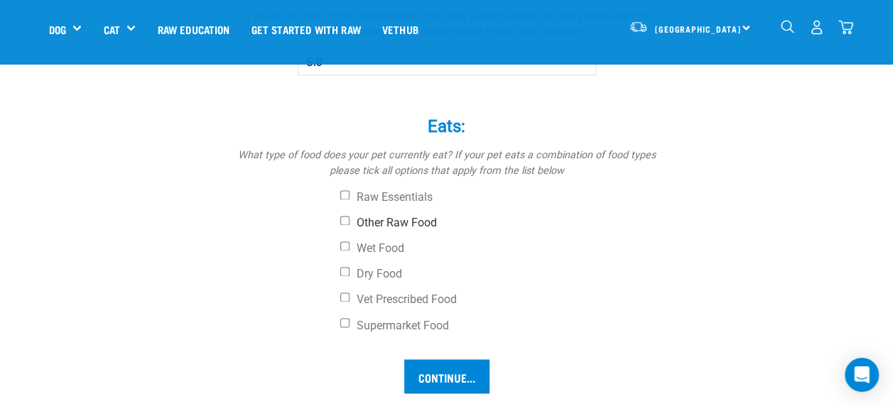
type input "5.9"
click at [344, 217] on input "Other Raw Food" at bounding box center [344, 220] width 9 height 9
checkbox input "true"
click at [344, 243] on input "Wet Food" at bounding box center [344, 245] width 9 height 9
checkbox input "true"
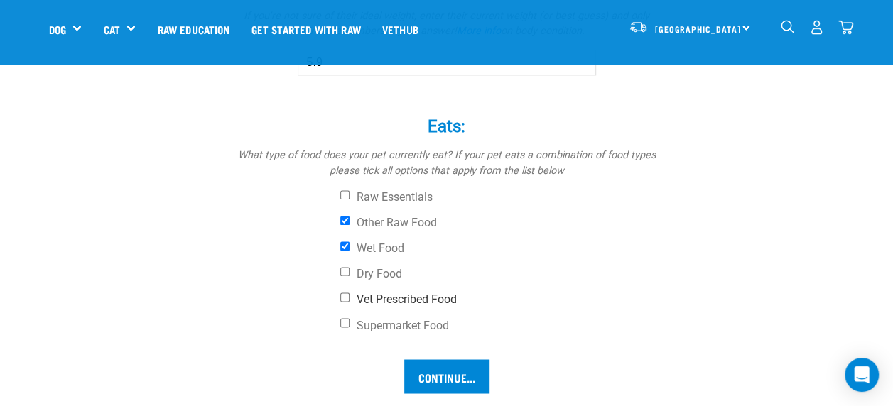
click at [346, 294] on input "Vet Prescribed Food" at bounding box center [344, 297] width 9 height 9
checkbox input "true"
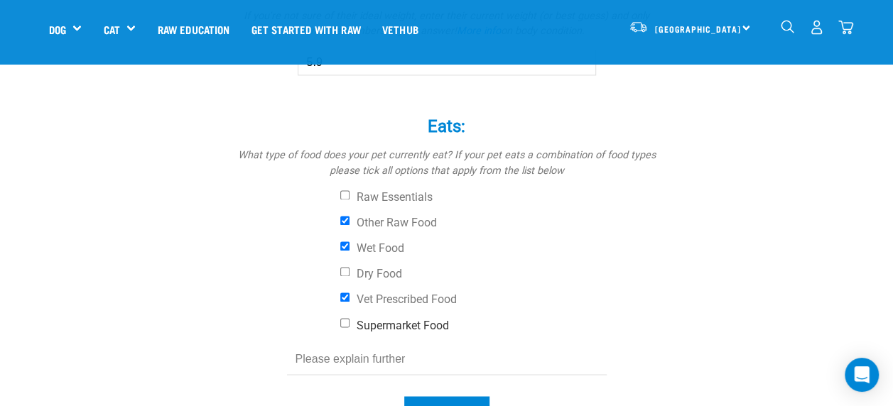
click at [344, 322] on input "Supermarket Food" at bounding box center [344, 322] width 9 height 9
checkbox input "true"
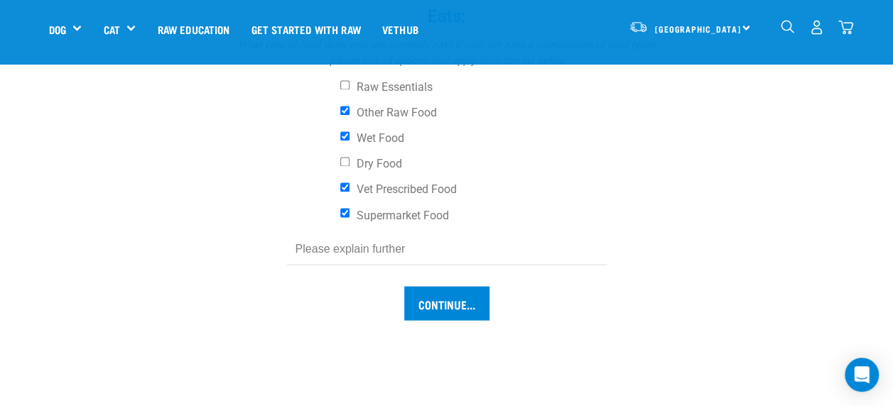
scroll to position [1117, 0]
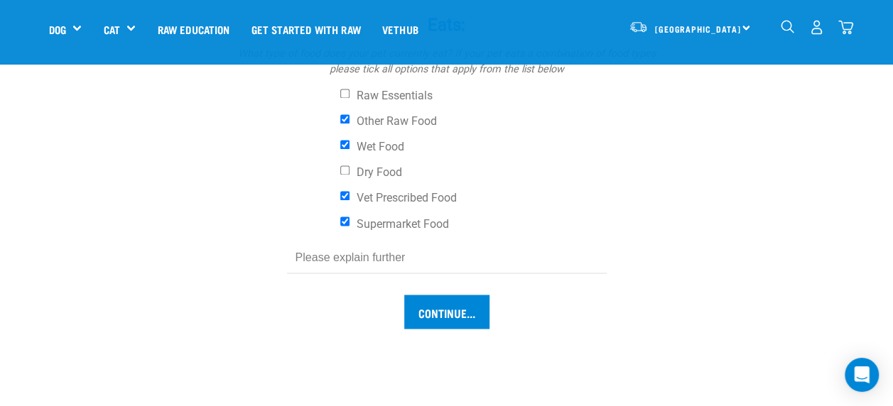
click at [328, 256] on input "text" at bounding box center [447, 257] width 320 height 32
type input "A"
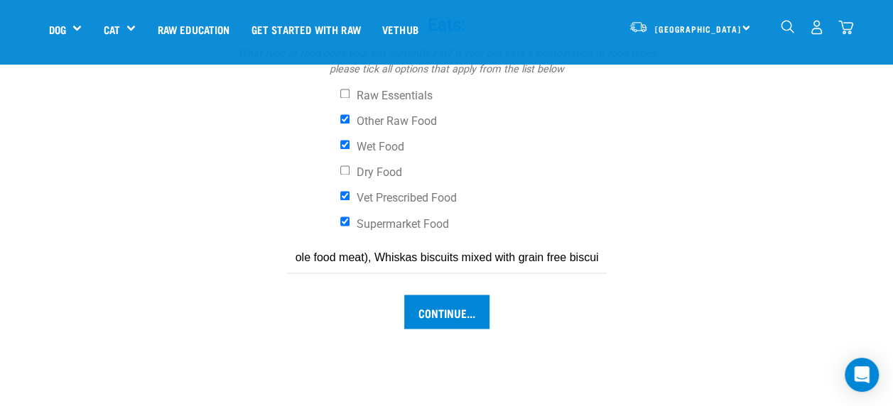
scroll to position [0, 420]
click at [371, 252] on input "Used to eat mix of Whiskas wet food and raw meat (not balanced, not suitable as…" at bounding box center [447, 257] width 320 height 32
click at [354, 253] on input "Used to eat mix of Whiskas wet food and raw meat (not balanced, not suitable as…" at bounding box center [447, 257] width 320 height 32
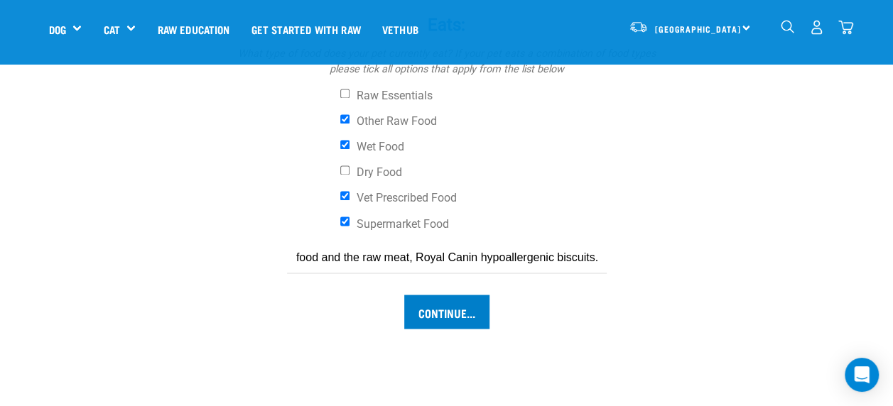
type input "Used to eat: mix of Whiskas wet food and raw meat (not balanced, not suitable a…"
click at [449, 317] on input "Continue..." at bounding box center [446, 312] width 85 height 34
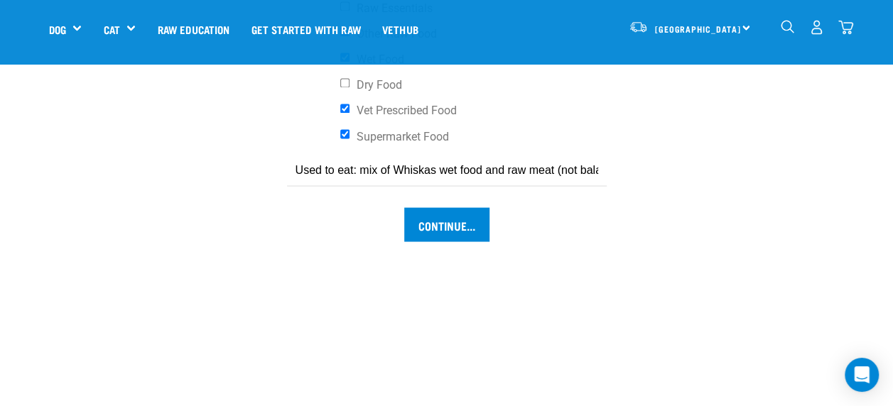
scroll to position [1131, 0]
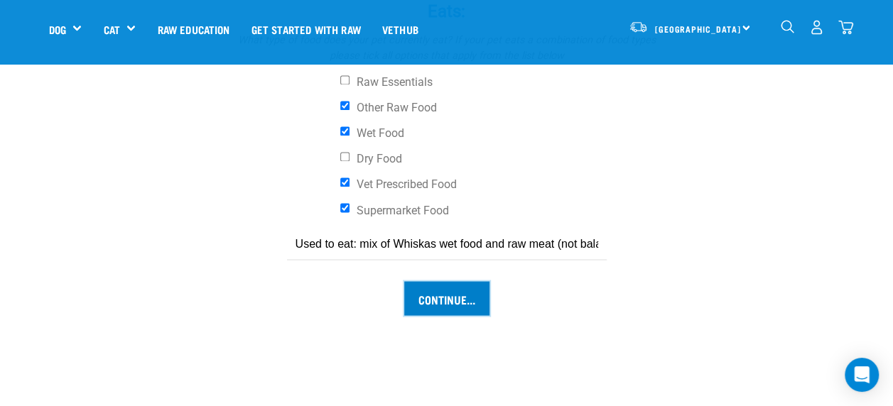
click at [442, 304] on input "Continue..." at bounding box center [446, 298] width 85 height 34
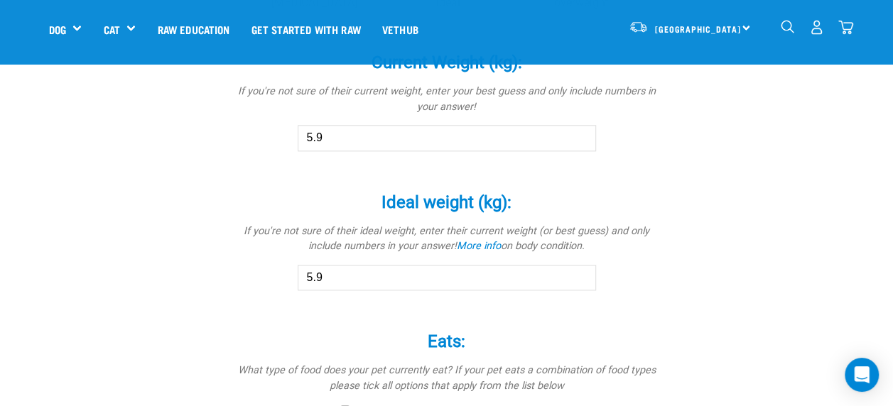
scroll to position [793, 0]
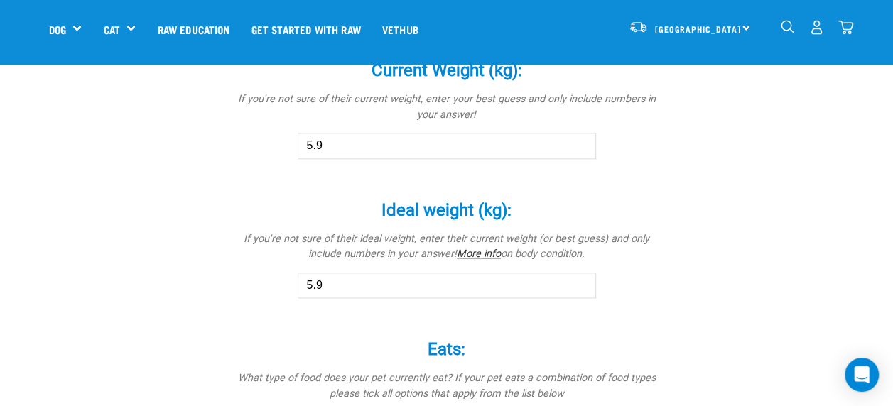
click at [482, 251] on link "More info" at bounding box center [479, 254] width 44 height 12
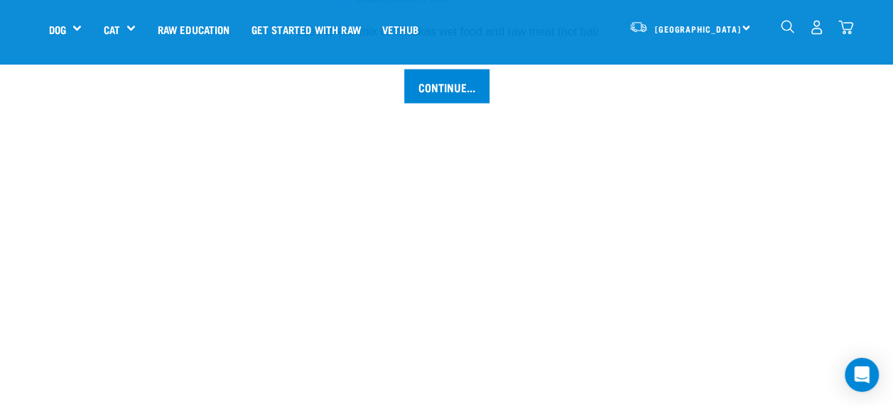
scroll to position [1364, 0]
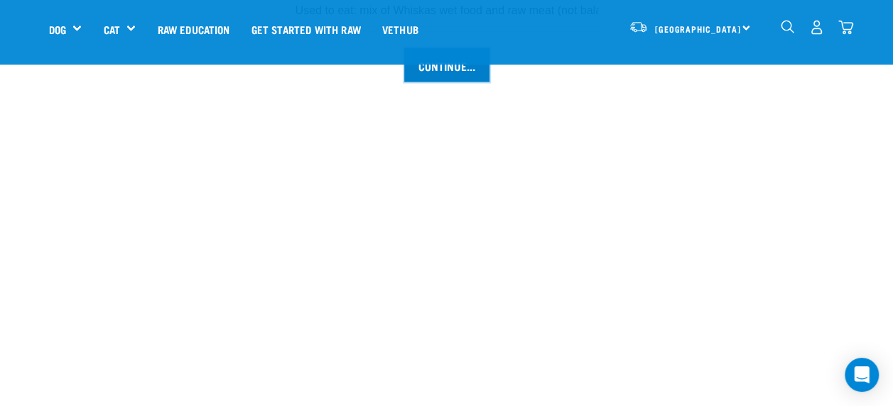
click at [432, 77] on input "Continue..." at bounding box center [446, 65] width 85 height 34
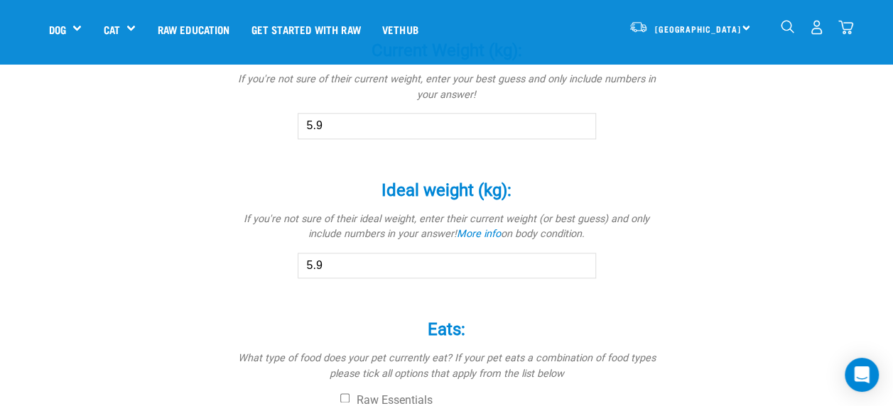
scroll to position [793, 0]
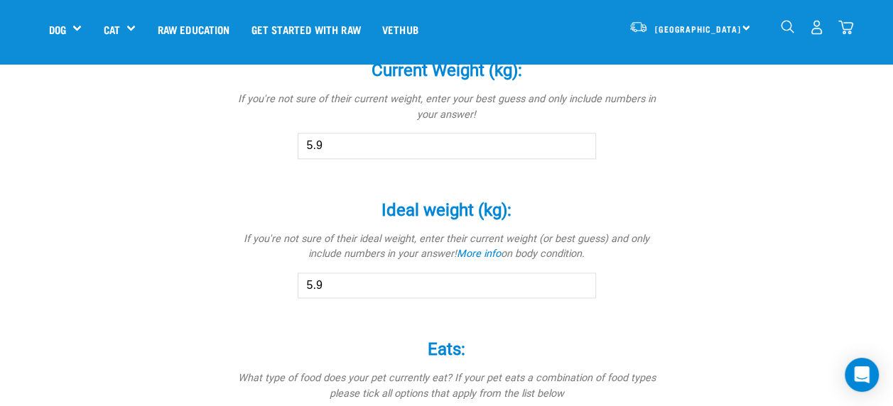
click at [409, 288] on input "5.9" at bounding box center [447, 286] width 298 height 26
type input "5"
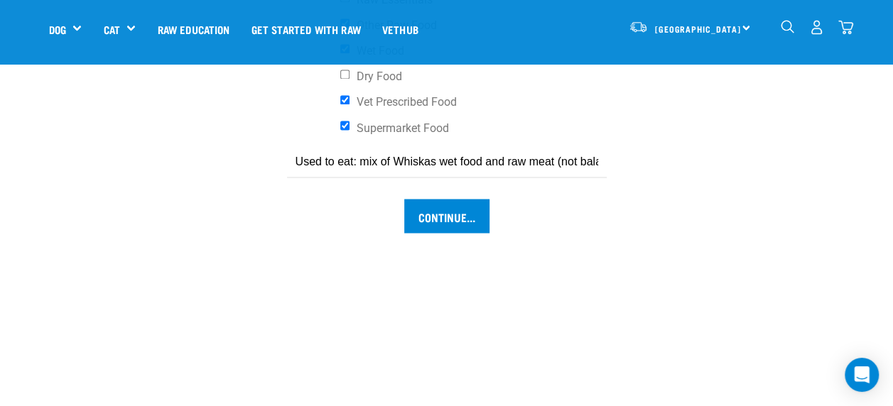
scroll to position [1229, 0]
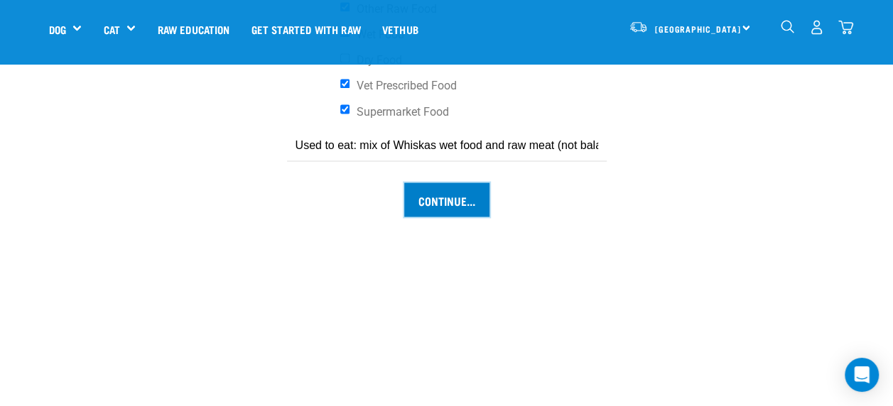
click at [458, 198] on input "Continue..." at bounding box center [446, 200] width 85 height 34
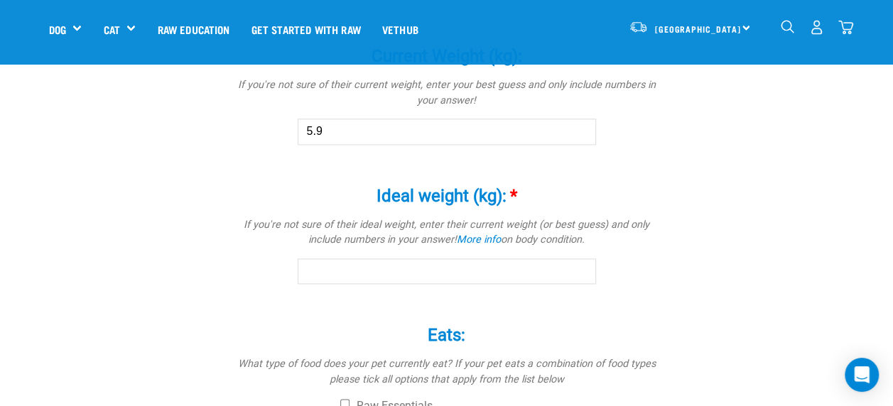
scroll to position [793, 0]
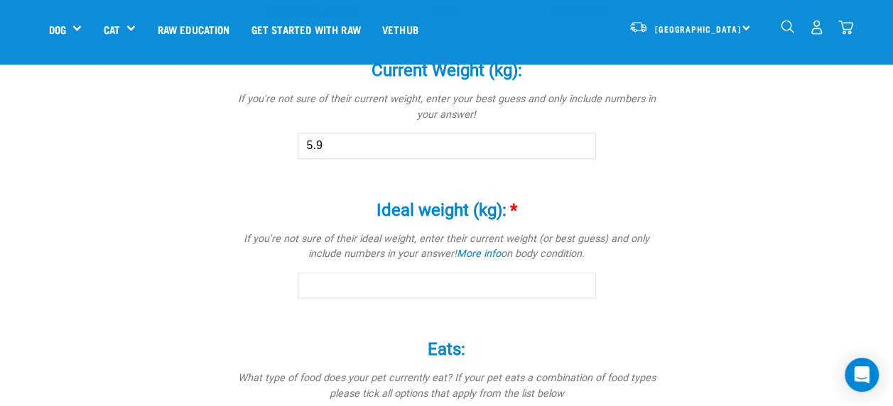
click at [357, 280] on input "Ideal weight (kg): *" at bounding box center [447, 286] width 298 height 26
type input "5"
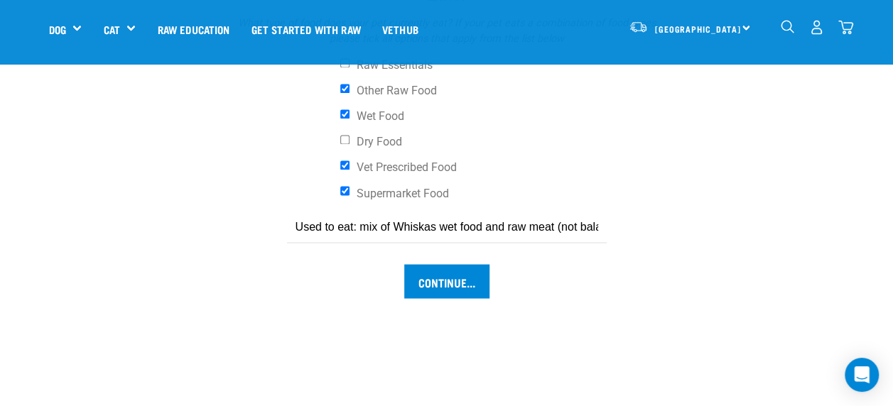
scroll to position [1156, 0]
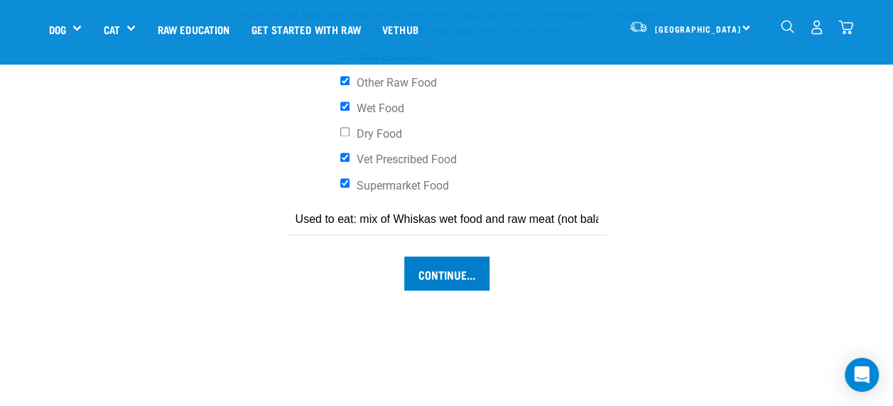
type input "6"
click at [467, 275] on input "Continue..." at bounding box center [446, 273] width 85 height 34
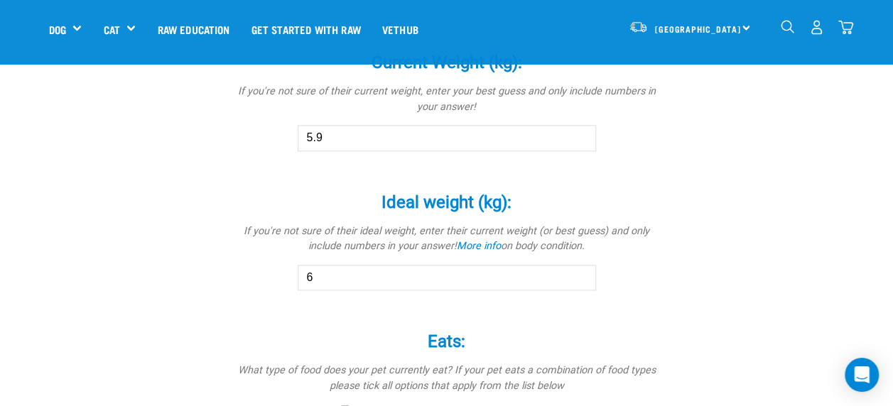
scroll to position [793, 0]
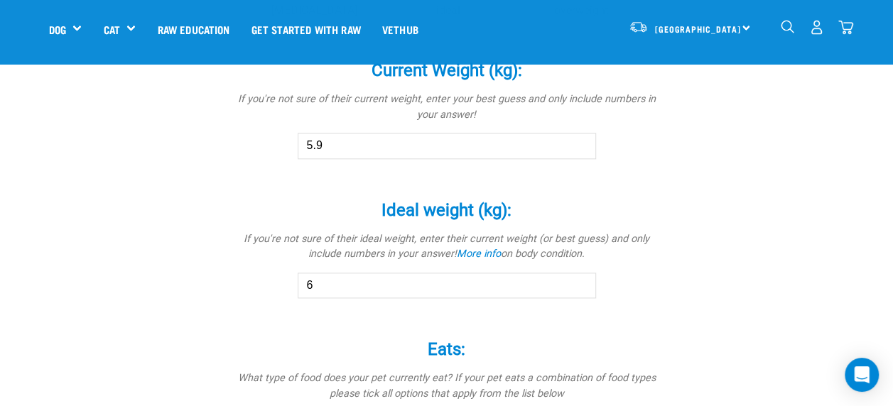
click at [375, 143] on input "5.9" at bounding box center [447, 146] width 298 height 26
click at [581, 143] on input "6" at bounding box center [447, 146] width 298 height 26
type input "5.9"
click at [581, 151] on input "5.9" at bounding box center [447, 146] width 298 height 26
click at [339, 293] on input "6" at bounding box center [447, 286] width 298 height 26
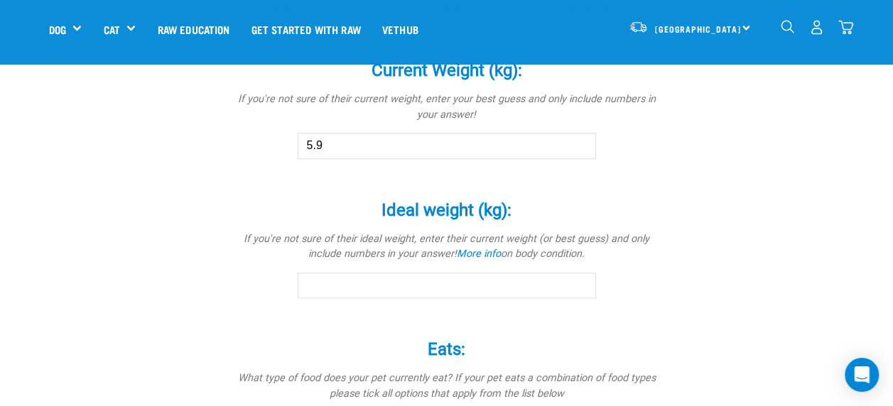
click at [335, 139] on input "5.9" at bounding box center [447, 146] width 298 height 26
type input "5"
click at [315, 281] on input "Ideal weight (kg): *" at bounding box center [447, 286] width 298 height 26
type input "6"
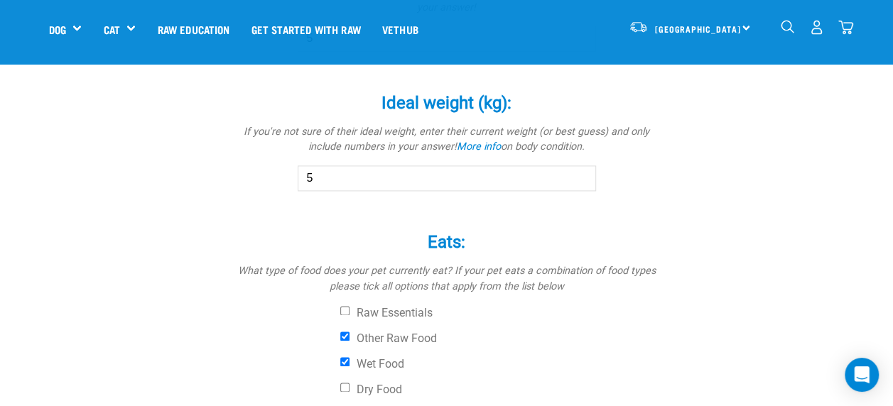
scroll to position [1238, 0]
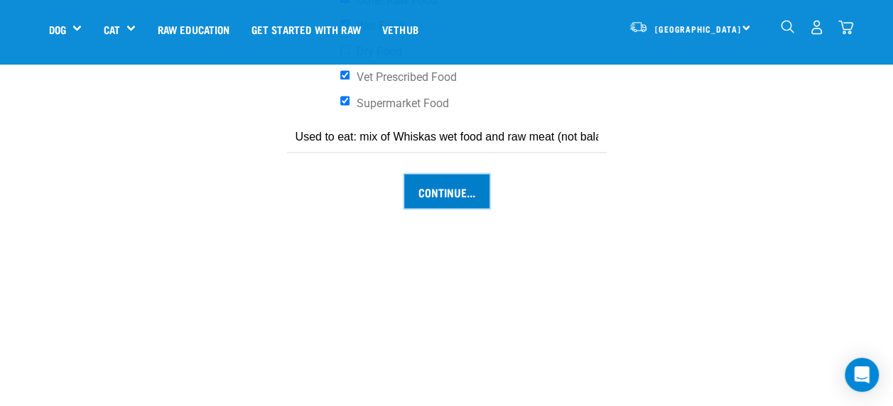
click at [467, 195] on input "Continue..." at bounding box center [446, 191] width 85 height 34
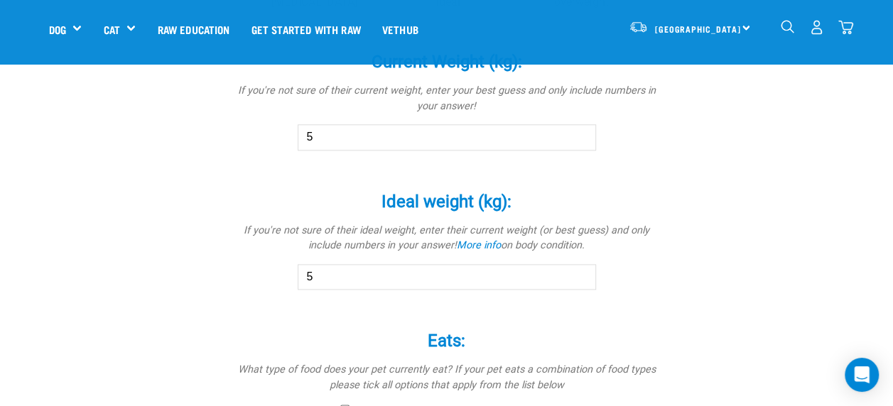
scroll to position [793, 0]
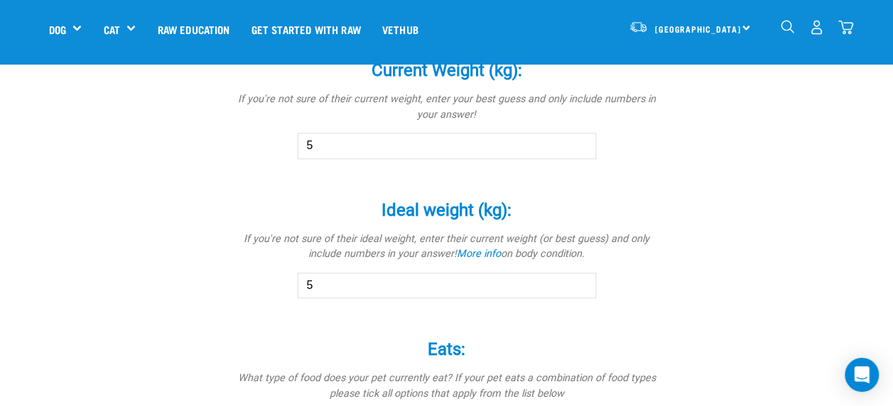
click at [467, 195] on div "Ideal weight (kg): * If you're not sure of their ideal weight, enter their curr…" at bounding box center [447, 239] width 426 height 119
click at [349, 141] on input "5" at bounding box center [447, 146] width 298 height 26
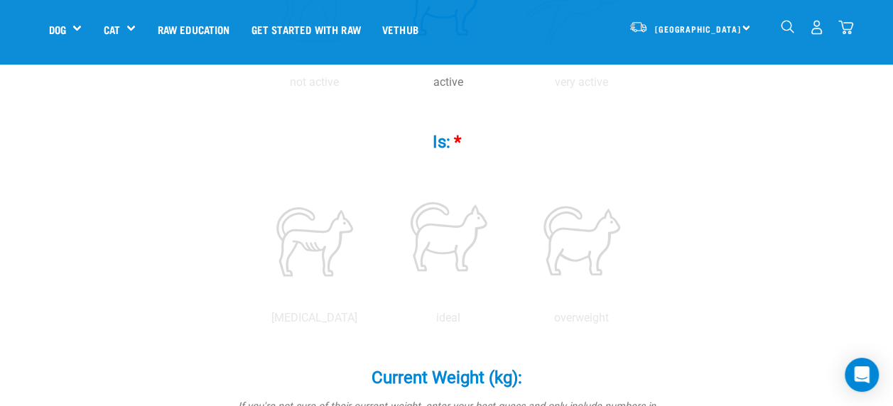
scroll to position [479, 0]
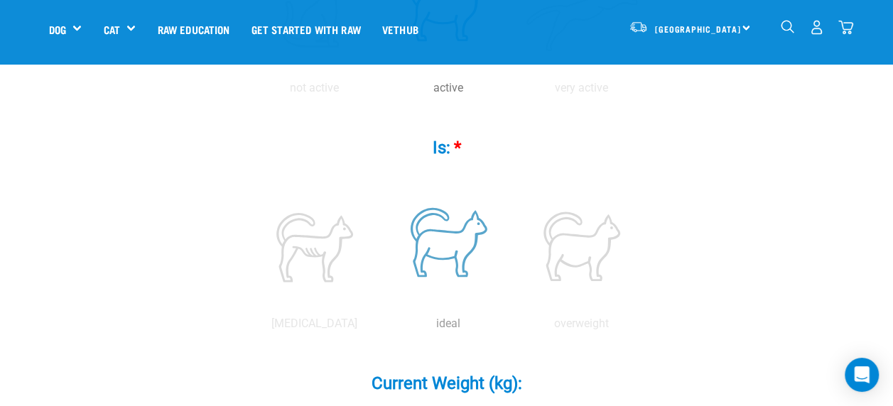
click at [428, 237] on label at bounding box center [448, 246] width 128 height 121
click at [381, 327] on input "radio" at bounding box center [381, 327] width 0 height 0
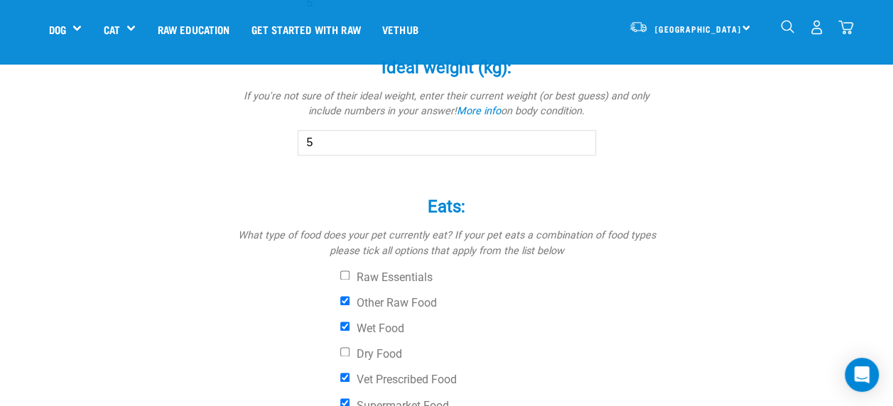
scroll to position [925, 0]
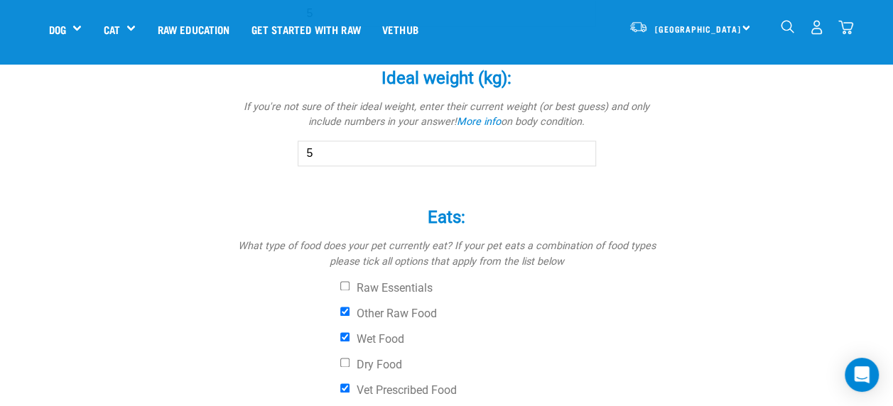
click at [363, 156] on input "5" at bounding box center [447, 154] width 298 height 26
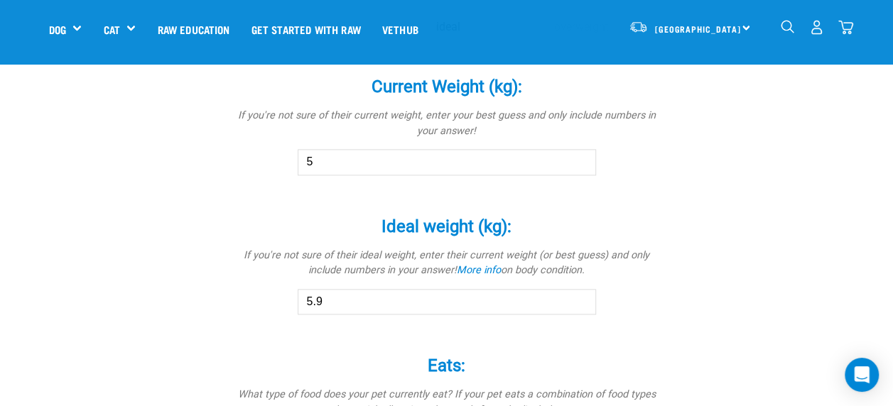
type input "5.9"
click at [447, 161] on input "5" at bounding box center [447, 162] width 298 height 26
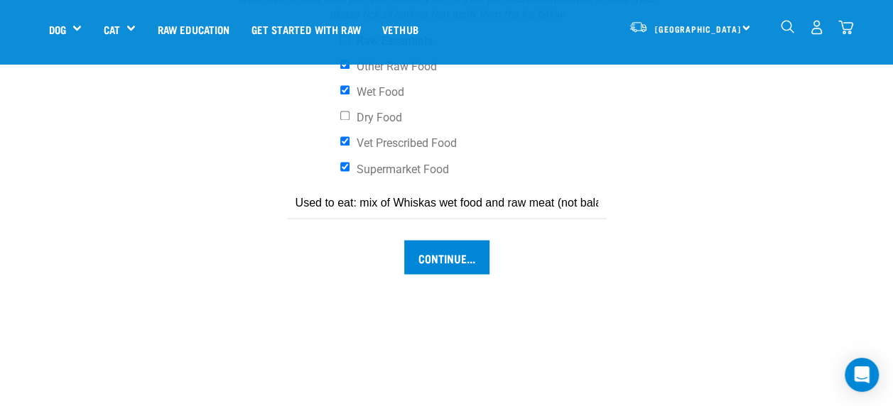
scroll to position [1169, 0]
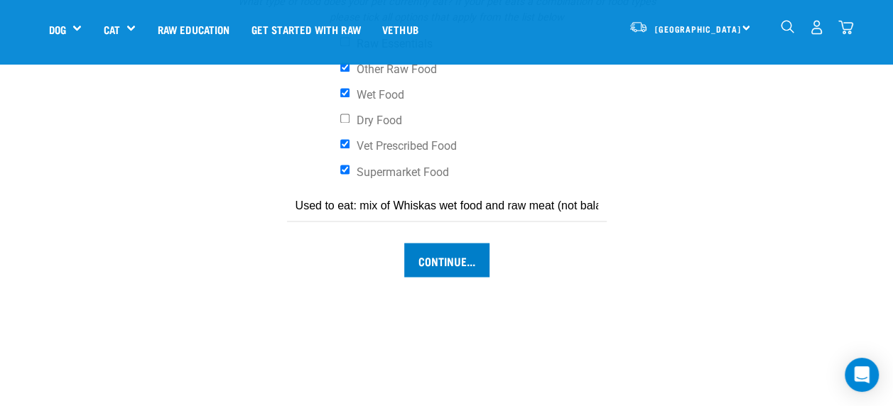
type input "5.9"
click at [443, 260] on input "Continue..." at bounding box center [446, 260] width 85 height 34
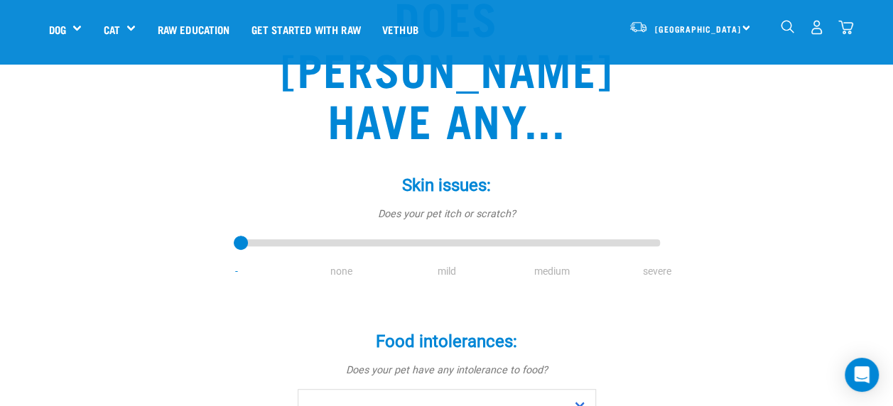
scroll to position [176, 0]
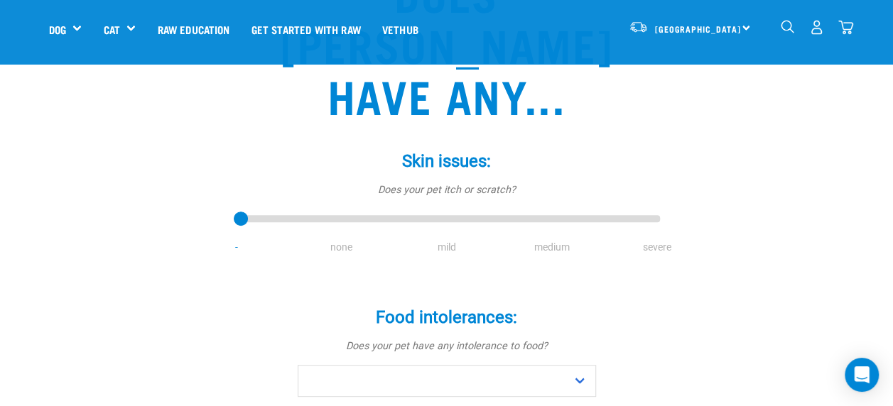
click at [342, 240] on li "none" at bounding box center [341, 247] width 105 height 15
drag, startPoint x: 239, startPoint y: 163, endPoint x: 344, endPoint y: 178, distance: 106.8
type input "1"
click at [344, 210] on input "range" at bounding box center [447, 220] width 426 height 20
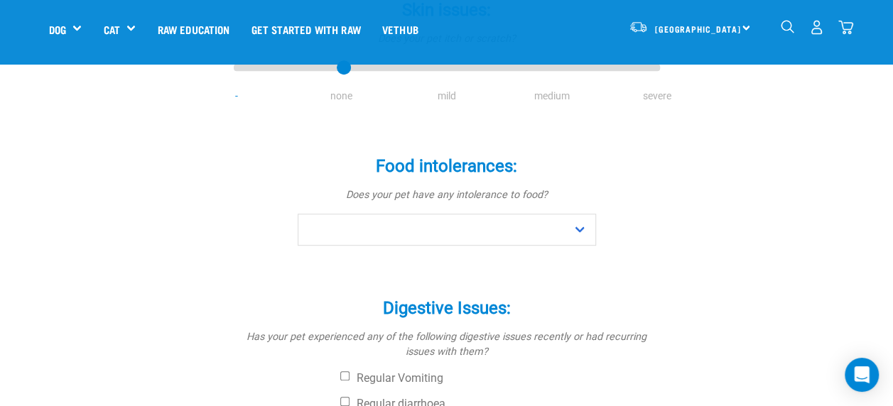
scroll to position [325, 0]
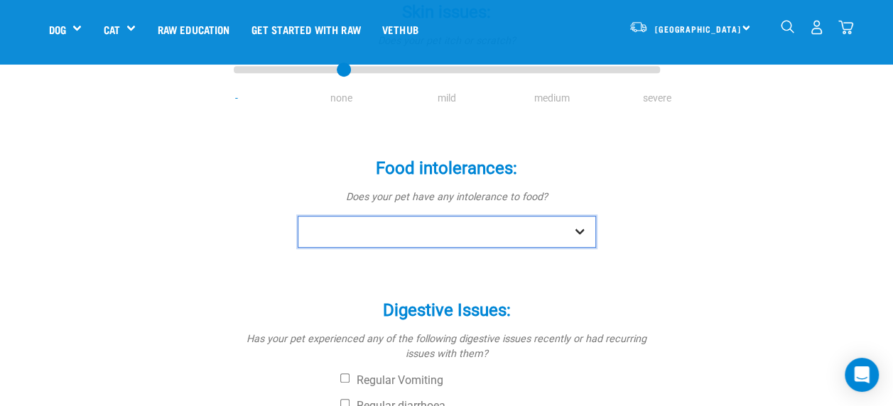
click at [577, 216] on select "No Yes" at bounding box center [447, 232] width 298 height 32
select select "yes"
click at [298, 216] on select "No Yes" at bounding box center [447, 232] width 298 height 32
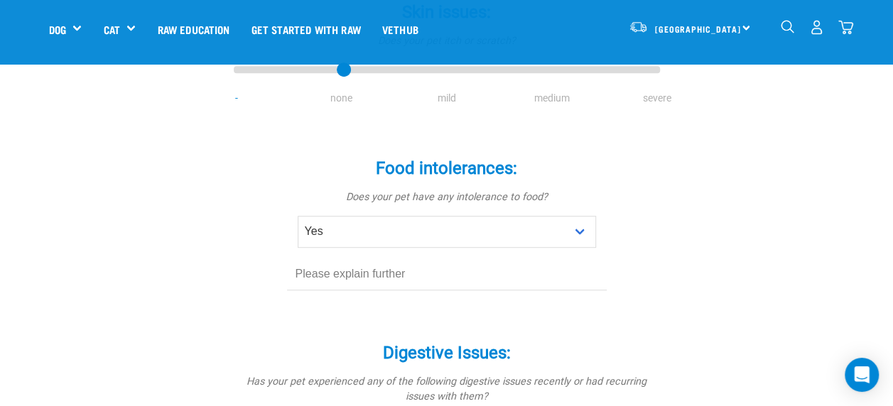
click at [359, 254] on div "Food intolerances: * Does your pet have any intolerance to food? No Yes" at bounding box center [447, 224] width 426 height 173
click at [384, 259] on input "text" at bounding box center [447, 275] width 320 height 32
drag, startPoint x: 469, startPoint y: 220, endPoint x: 906, endPoint y: 320, distance: 448.0
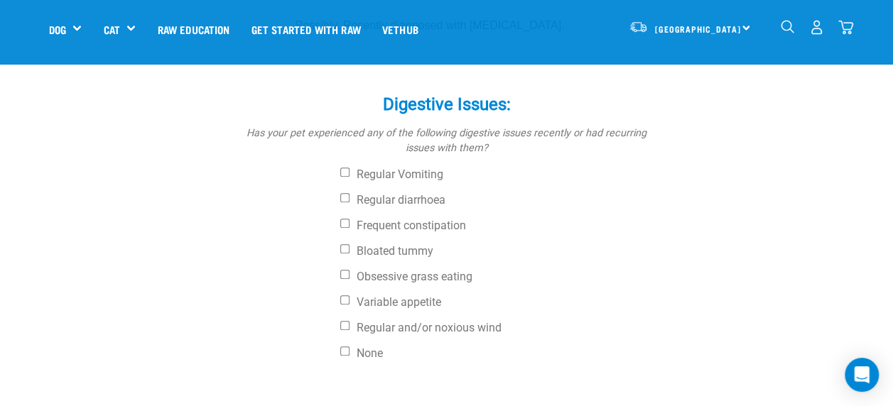
scroll to position [567, 0]
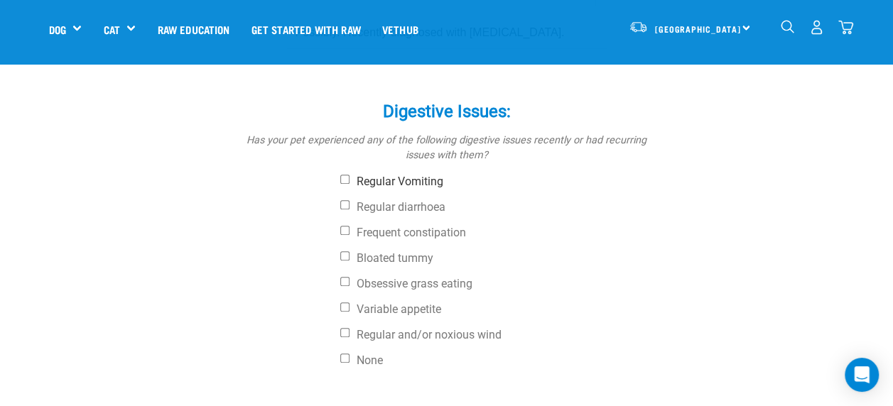
type input "Possibly. Recently diagnosed with inflammatory bowel disease."
click at [345, 175] on input "Regular Vomiting" at bounding box center [344, 179] width 9 height 9
checkbox input "true"
click at [345, 200] on input "Regular diarrhoea" at bounding box center [344, 204] width 9 height 9
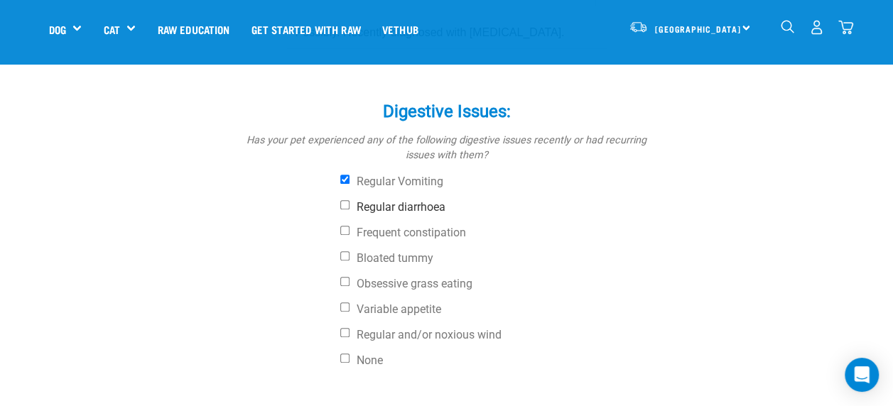
checkbox input "true"
click at [342, 303] on input "Variable appetite" at bounding box center [344, 307] width 9 height 9
checkbox input "true"
type input "Jimmy was"
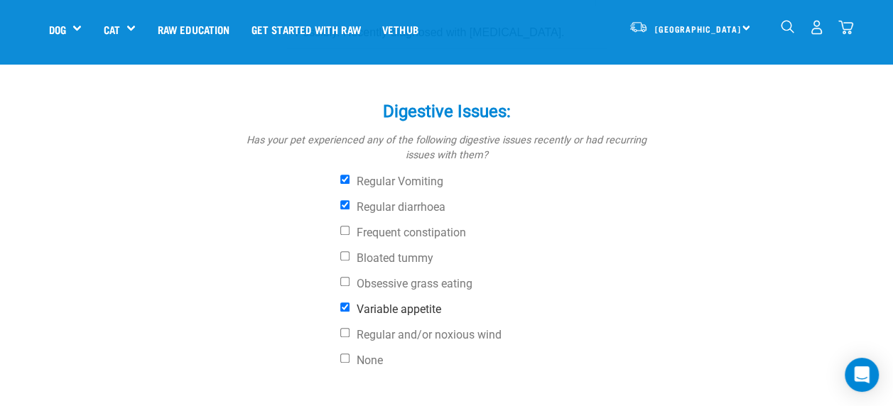
click at [345, 303] on input "Variable appetite" at bounding box center [344, 307] width 9 height 9
checkbox input "false"
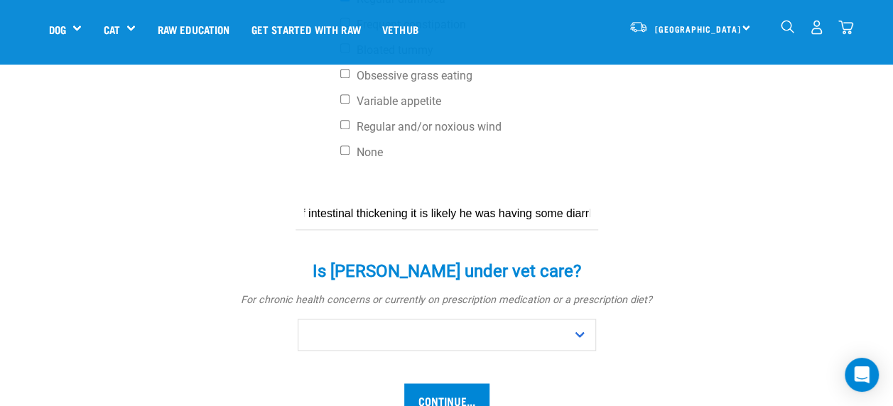
scroll to position [782, 0]
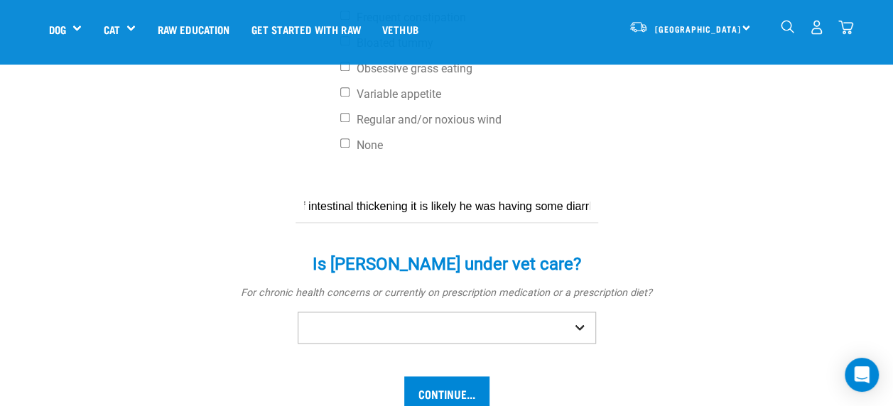
type input "Jimmy was always desperate for food but lost weight since October 2024, approx …"
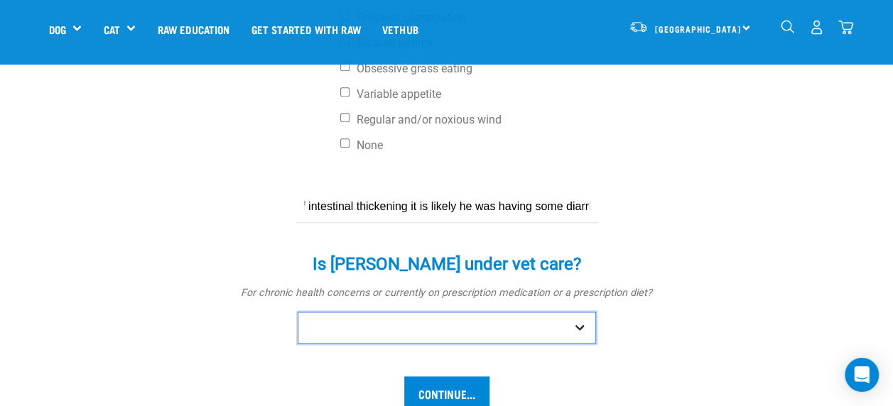
scroll to position [0, 0]
click at [366, 312] on select "No Yes" at bounding box center [447, 328] width 298 height 32
select select "yes"
click at [298, 312] on select "No Yes" at bounding box center [447, 328] width 298 height 32
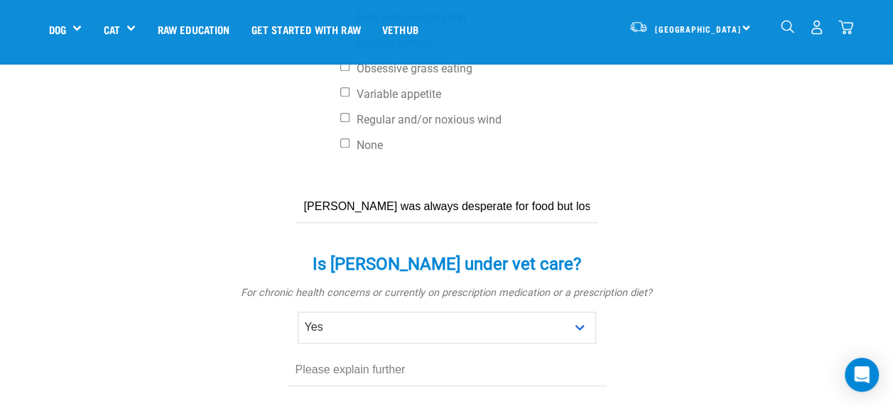
click at [396, 354] on input "text" at bounding box center [447, 370] width 320 height 32
type input "P"
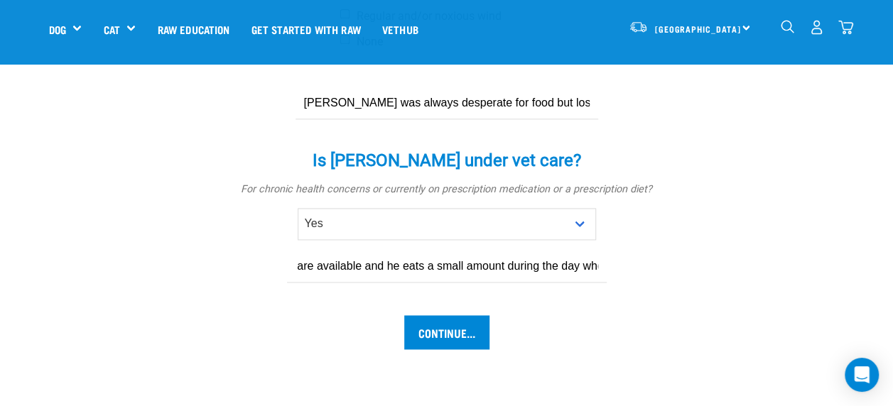
scroll to position [0, 1089]
type input "Prednisolone twice daily (started one month ago). Cobalin B12 every second day.…"
click at [445, 315] on input "Continue..." at bounding box center [446, 332] width 85 height 34
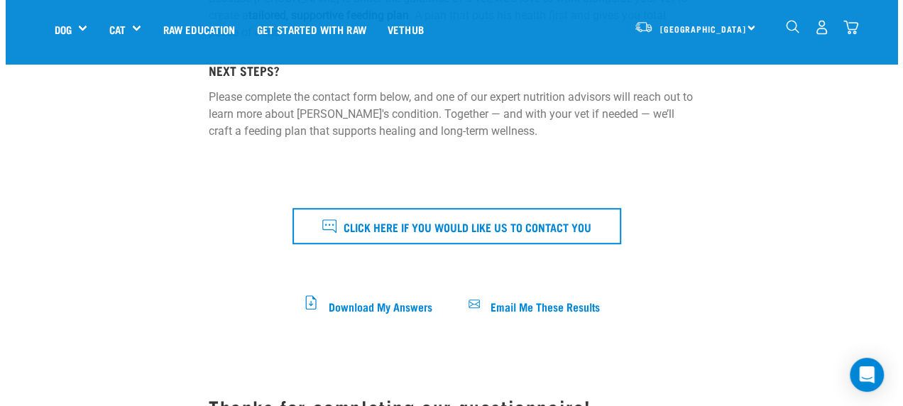
scroll to position [422, 0]
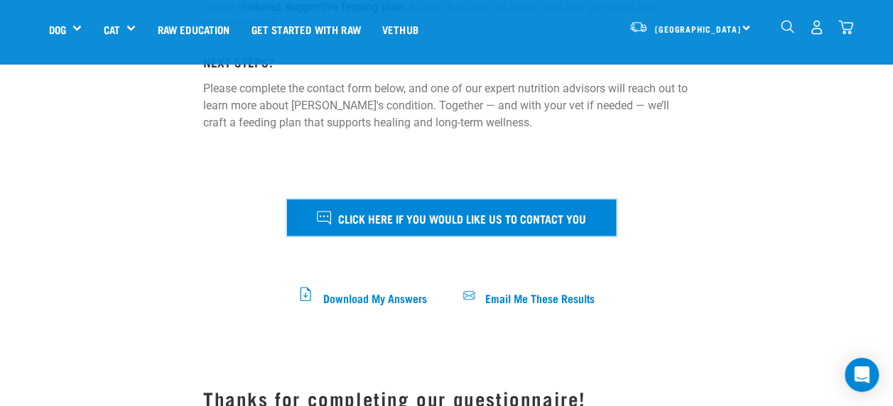
click at [503, 217] on span "Click here if you would like us to contact you" at bounding box center [462, 218] width 248 height 18
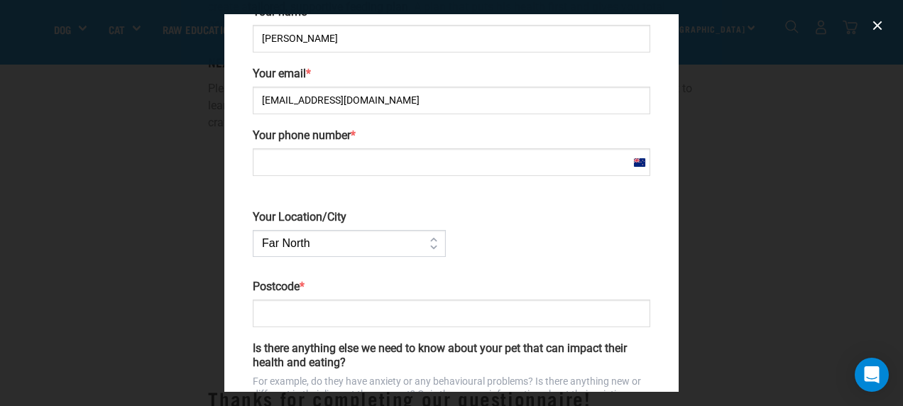
scroll to position [167, 0]
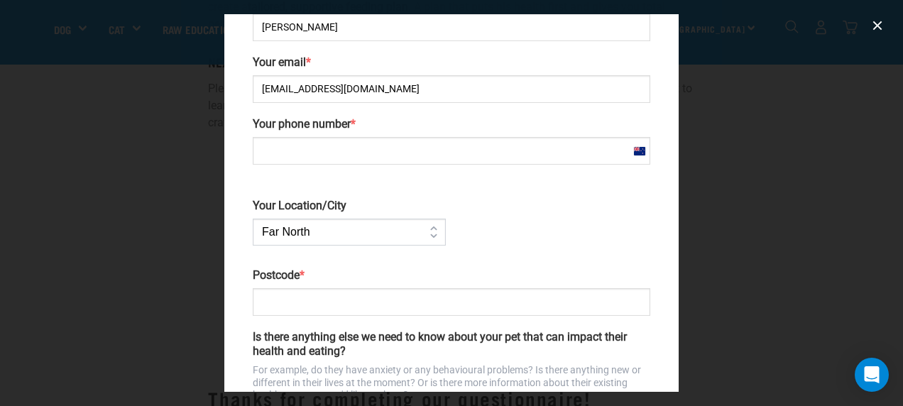
click at [276, 151] on input "Your phone number *" at bounding box center [452, 151] width 398 height 28
type input "+642040774168"
type input "9491"
click at [428, 232] on select "Far North Auckland Waikato Bay of Plenty Coromandel Taranaki Hawkes Bay/Gisborn…" at bounding box center [349, 232] width 193 height 27
select select "Otago"
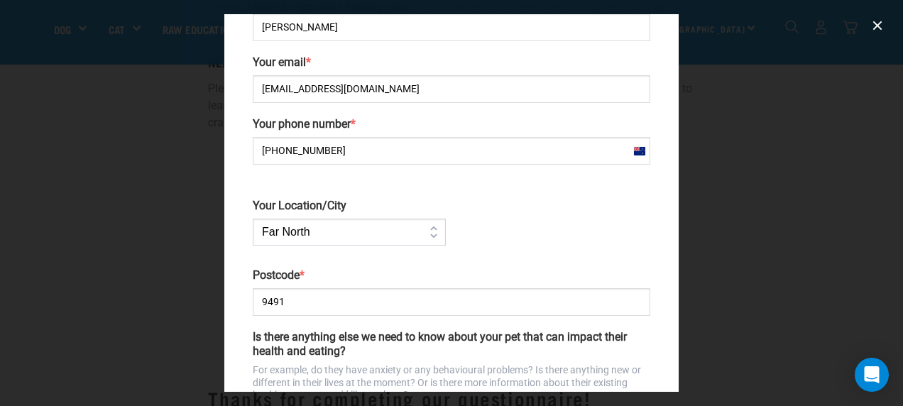
click at [253, 219] on select "Far North Auckland Waikato Bay of Plenty Coromandel Taranaki Hawkes Bay/Gisborn…" at bounding box center [349, 232] width 193 height 27
click at [305, 295] on input "9491" at bounding box center [452, 302] width 398 height 28
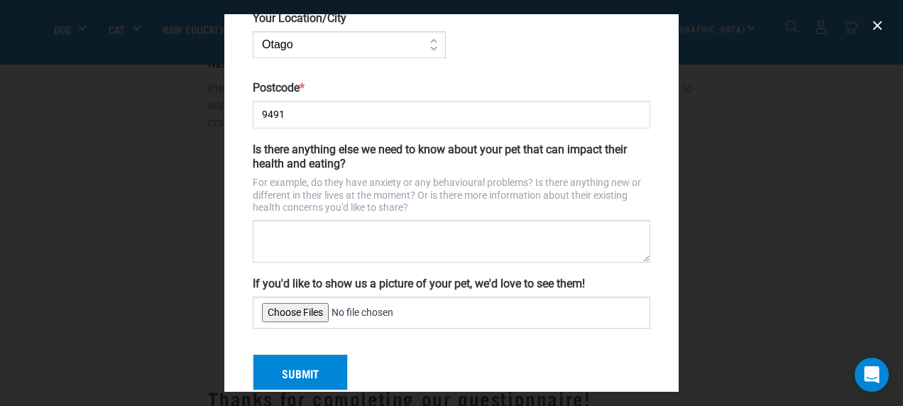
scroll to position [378, 0]
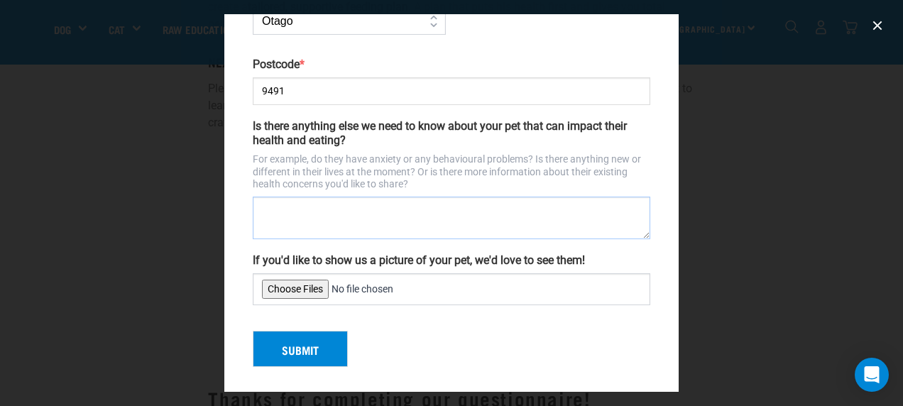
click at [348, 199] on textarea "Is there anything else we need to know about your pet that can impact their hea…" at bounding box center [452, 218] width 398 height 43
type textarea "A"
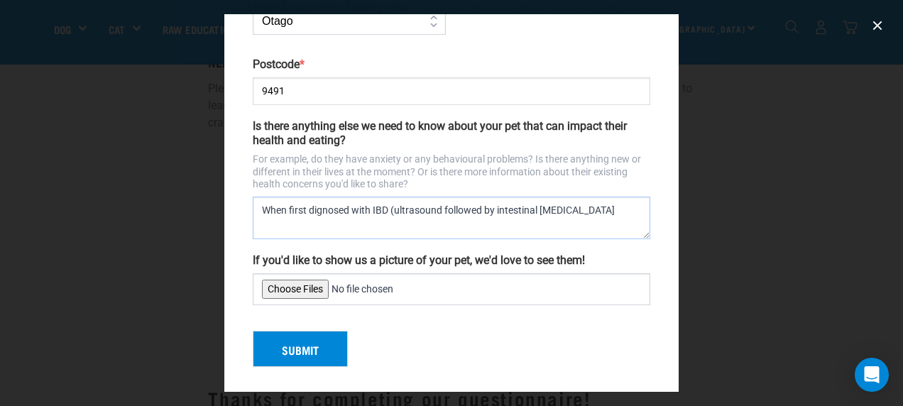
click at [572, 206] on textarea "When first dignosed with IBD (ultrasound followed by intestinal biopsy" at bounding box center [452, 218] width 398 height 43
click at [364, 220] on textarea "When first diagnosed with IBD (ultrasound followed by intestinal biopsy) at the…" at bounding box center [452, 218] width 398 height 43
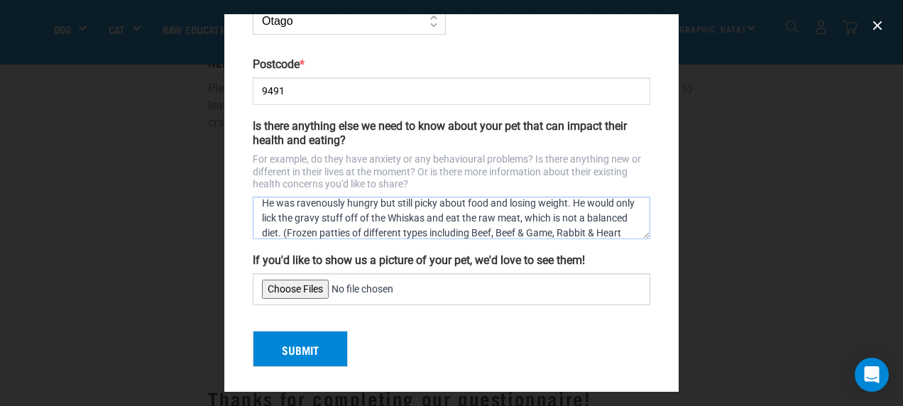
scroll to position [53, 0]
click at [431, 200] on textarea "When first diagnosed with IBD (ultrasound followed by intestinal biopsy) at the…" at bounding box center [452, 218] width 398 height 43
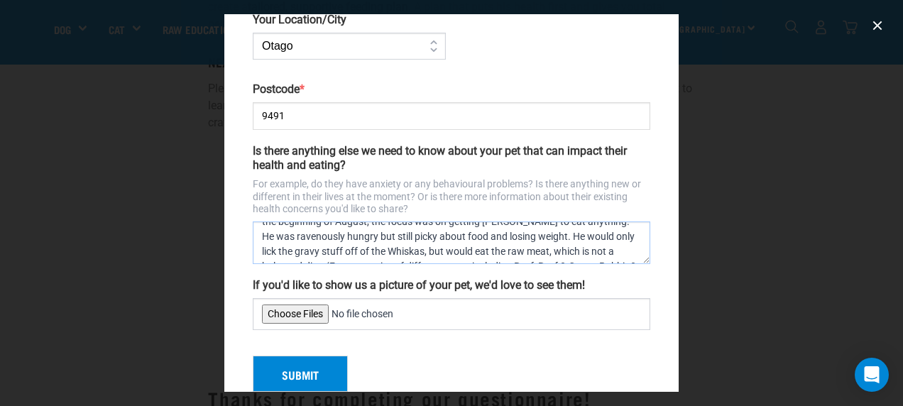
scroll to position [57, 0]
click at [325, 234] on textarea "When first diagnosed with IBD (ultrasound followed by intestinal biopsy) at the…" at bounding box center [452, 243] width 398 height 43
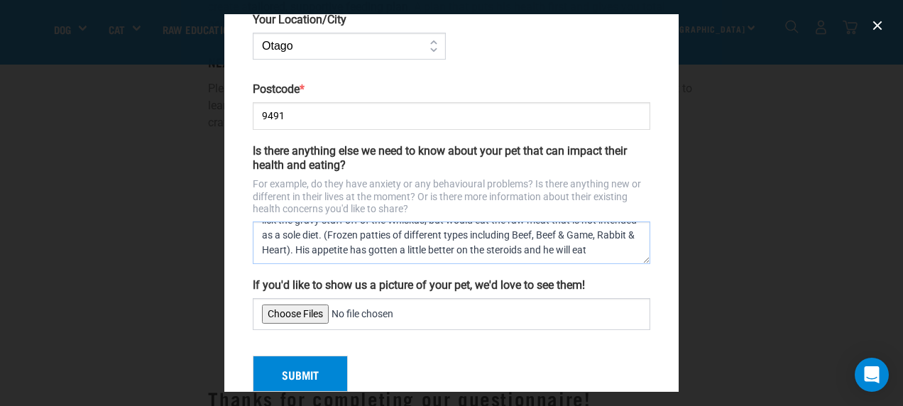
scroll to position [74, 0]
click at [315, 251] on textarea "When first diagnosed with IBD (ultrasound followed by intestinal biopsy) at the…" at bounding box center [452, 243] width 398 height 43
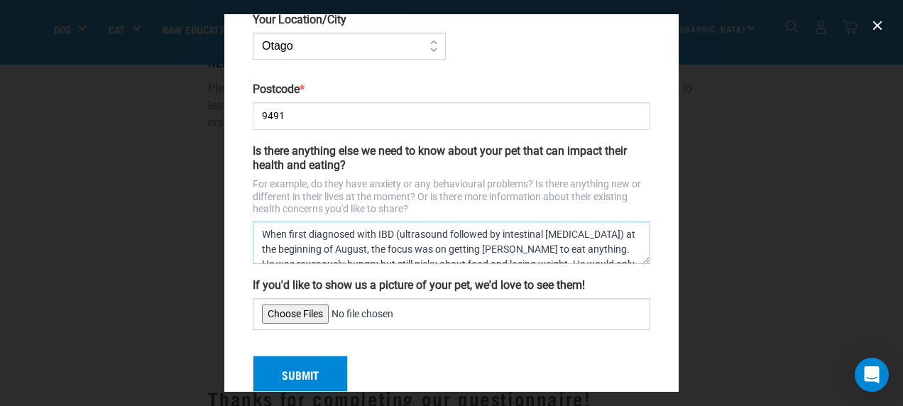
scroll to position [0, 0]
click at [447, 234] on textarea "When first diagnosed with IBD (ultrasound followed by intestinal biopsy) at the…" at bounding box center [452, 243] width 398 height 43
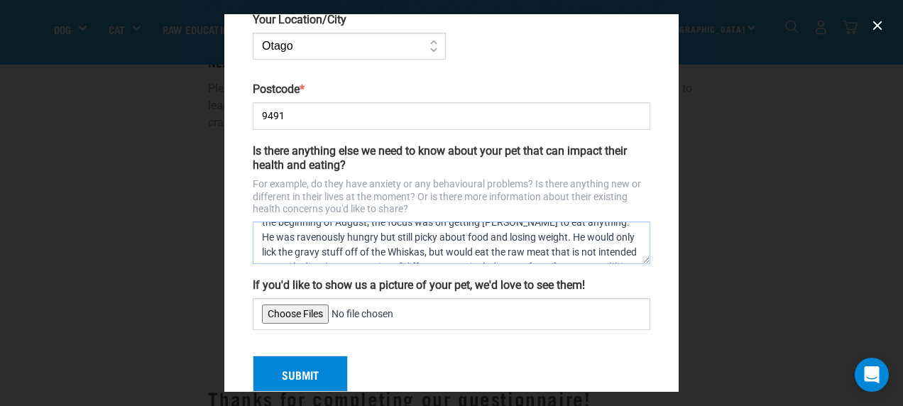
scroll to position [28, 0]
click at [368, 247] on textarea "When first diagnosed with IBD (ultrasound, followed by intestinal biopsy) at th…" at bounding box center [452, 243] width 398 height 43
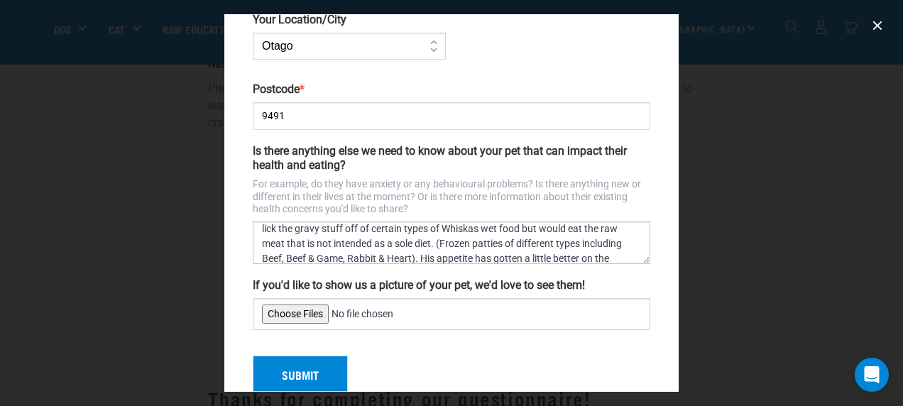
scroll to position [80, 0]
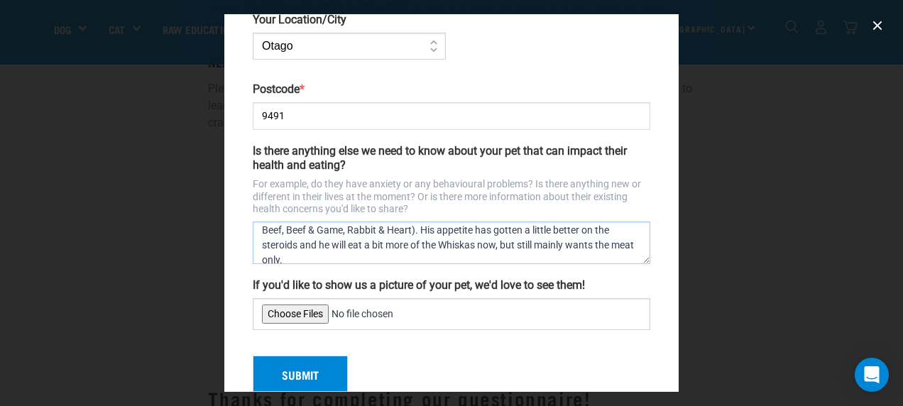
click at [395, 254] on textarea "When first diagnosed with IBD (ultrasound, followed by intestinal biopsy) at th…" at bounding box center [452, 243] width 398 height 43
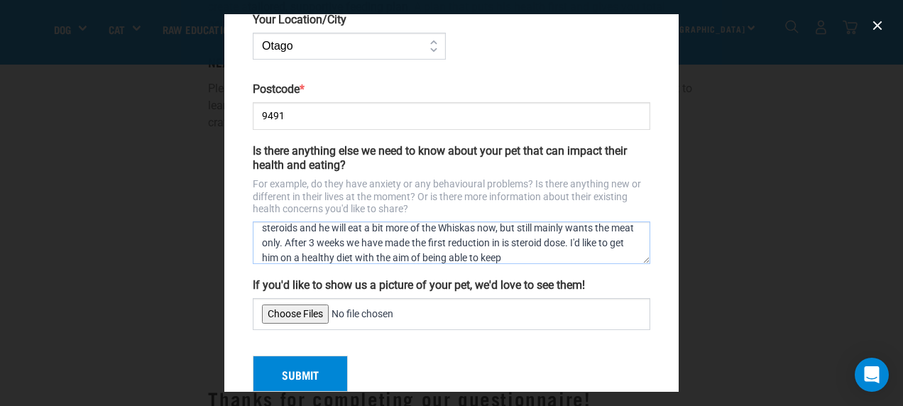
scroll to position [112, 0]
click at [608, 224] on textarea "When first diagnosed with IBD (ultrasound, followed by intestinal biopsy) at th…" at bounding box center [452, 243] width 398 height 43
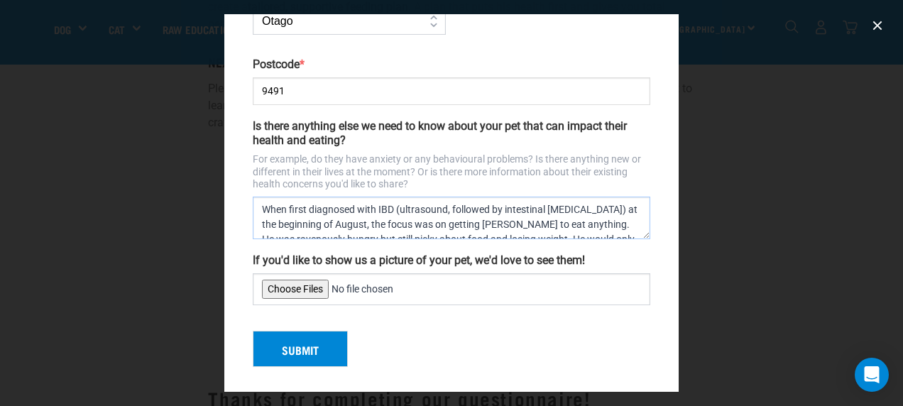
scroll to position [0, 0]
click at [378, 207] on textarea "When first diagnosed with IBD (ultrasound, followed by intestinal biopsy) at th…" at bounding box center [452, 218] width 398 height 43
click at [285, 206] on textarea "When first diagnosed with lymphoplasmacytic IBD (ultrasound, followed by intest…" at bounding box center [452, 218] width 398 height 43
click at [526, 222] on textarea "Since being diagnosed with lymphoplasmacytic IBD (ultrasound, followed by intes…" at bounding box center [452, 218] width 398 height 43
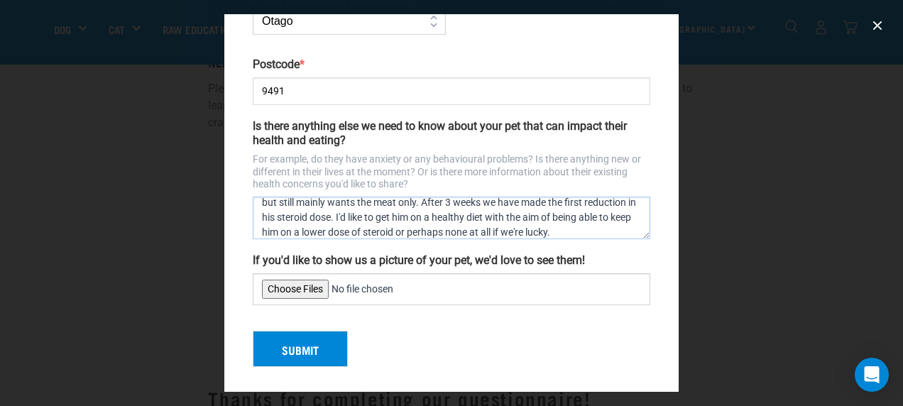
scroll to position [105, 0]
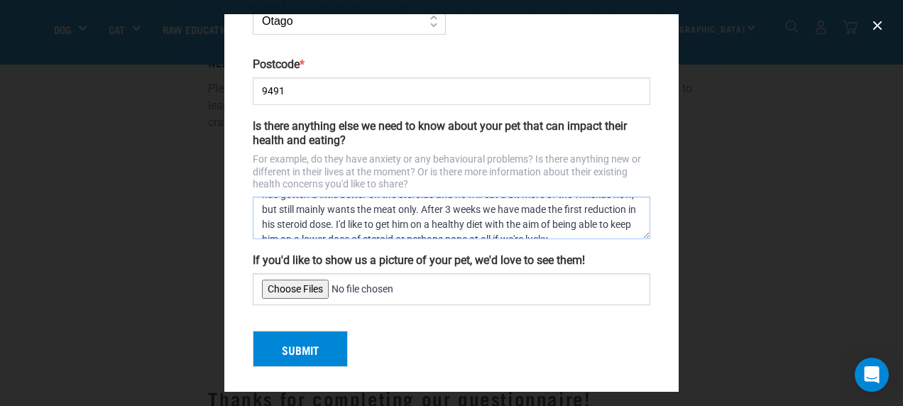
click at [428, 219] on textarea "Since being diagnosed with lymphoplasmacytic IBD (ultrasound, followed by intes…" at bounding box center [452, 218] width 398 height 43
type textarea "Since being diagnosed with lymphoplasmacytic IBD (ultrasound, followed by intes…"
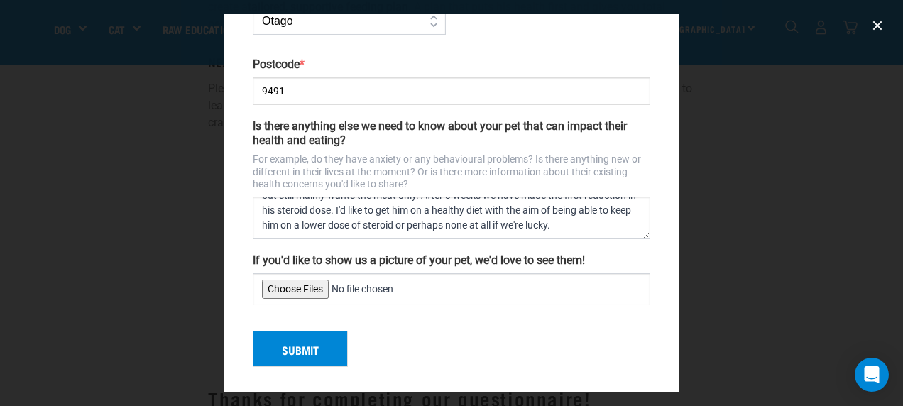
click at [311, 286] on input "If you'd like to show us a picture of your pet, we'd love to see them!" at bounding box center [452, 289] width 398 height 32
type input "C:\fakepath\Jimmy.jpg"
drag, startPoint x: 296, startPoint y: 105, endPoint x: 300, endPoint y: 96, distance: 9.9
click at [300, 96] on div "Your name * Lee Cooper Your email * leecooper19@gmail.com Your phone number * N…" at bounding box center [451, 44] width 409 height 523
click at [300, 96] on input "9491" at bounding box center [452, 91] width 398 height 28
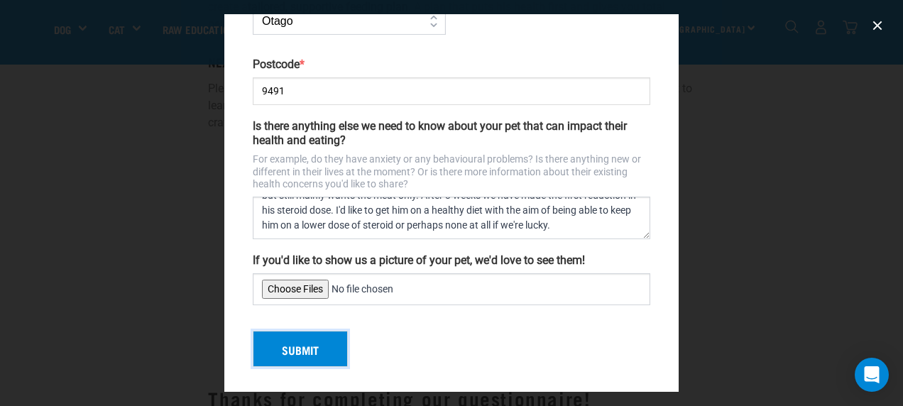
click at [303, 331] on button "Submit" at bounding box center [300, 349] width 95 height 37
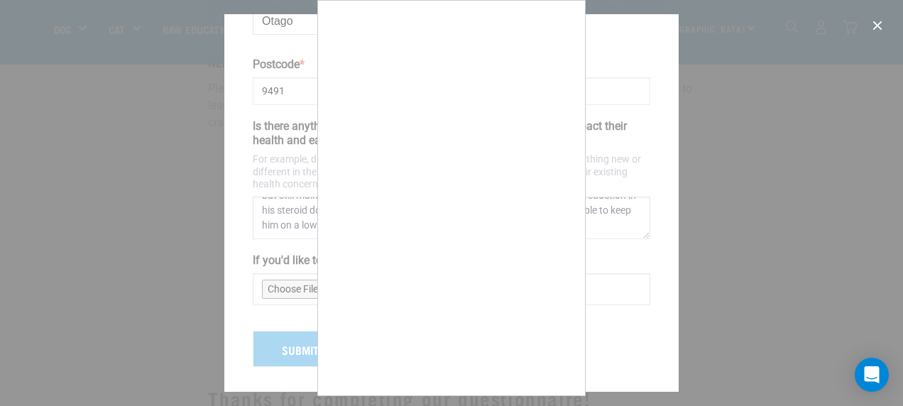
click at [307, 335] on div at bounding box center [451, 203] width 903 height 406
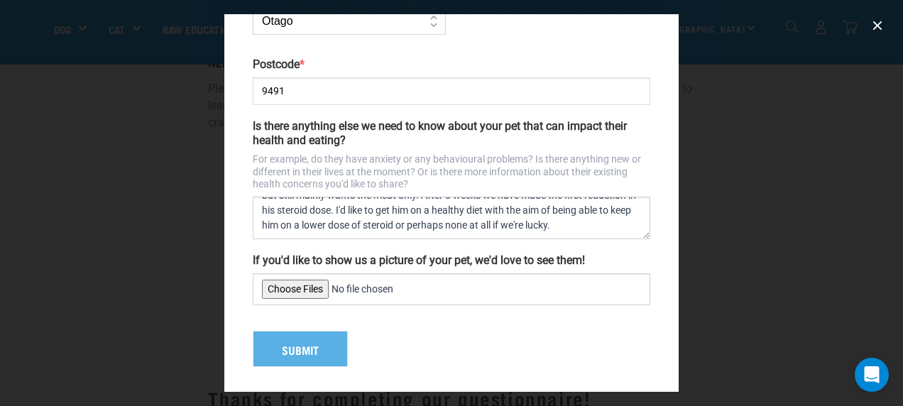
click at [303, 349] on div "Submit" at bounding box center [451, 344] width 409 height 48
click at [301, 344] on div "Submit" at bounding box center [451, 344] width 409 height 48
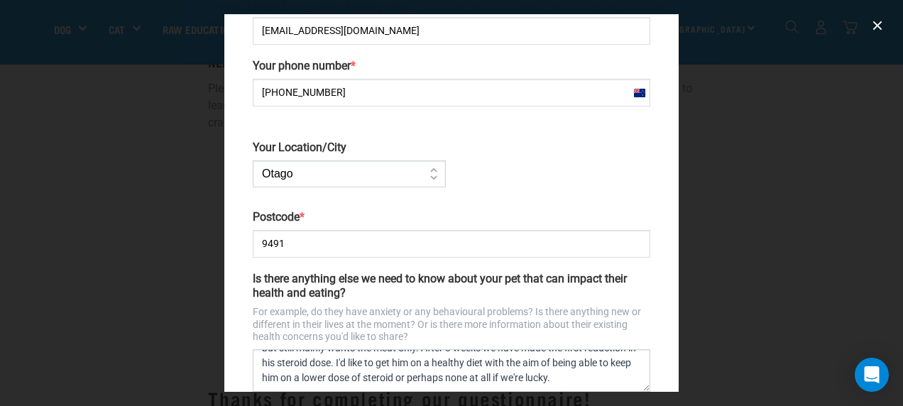
scroll to position [378, 0]
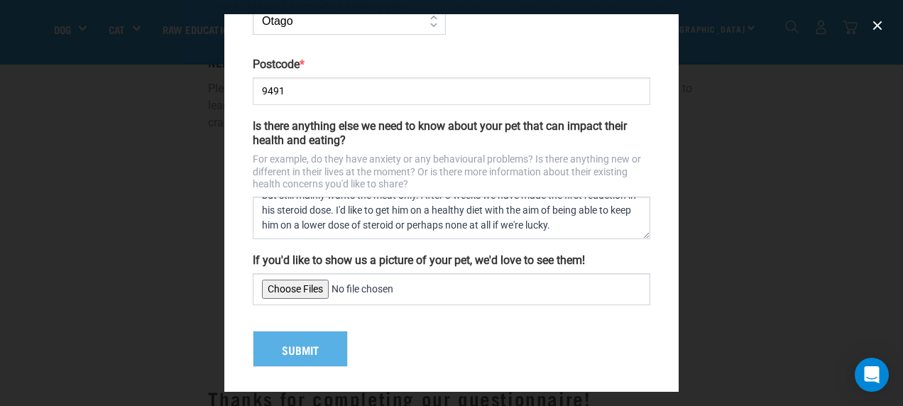
click at [326, 96] on input "9491" at bounding box center [452, 91] width 398 height 28
click at [474, 278] on input "If you'd like to show us a picture of your pet, we'd love to see them!" at bounding box center [452, 289] width 398 height 32
click at [296, 286] on input "If you'd like to show us a picture of your pet, we'd love to see them!" at bounding box center [452, 289] width 398 height 32
type input "C:\fakepath\Jimmy.jpg"
click at [322, 353] on div "Submit" at bounding box center [451, 344] width 409 height 48
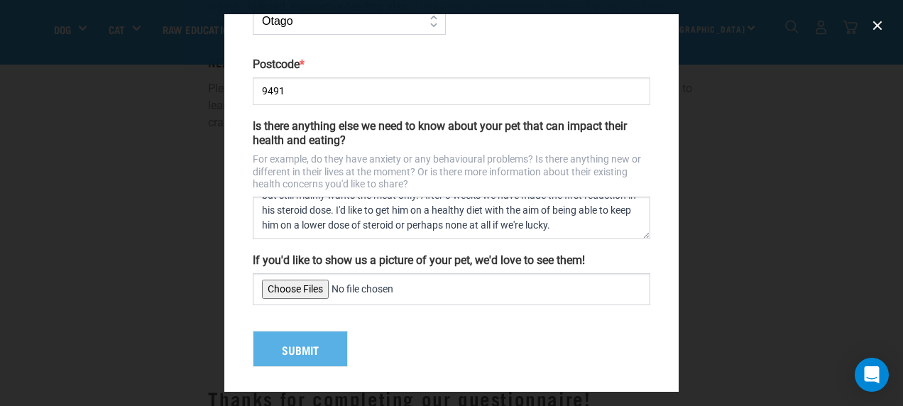
click at [288, 354] on div "Submit" at bounding box center [451, 344] width 409 height 48
click at [876, 369] on icon "Open Intercom Messenger" at bounding box center [872, 375] width 16 height 18
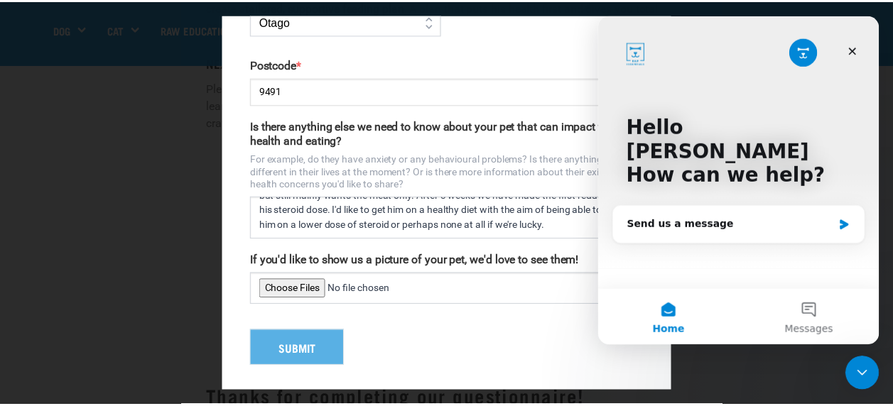
scroll to position [0, 0]
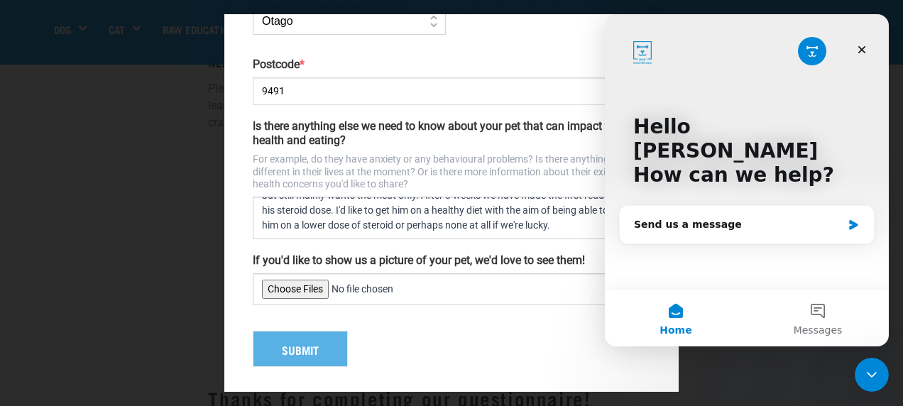
click at [447, 324] on div "Submit" at bounding box center [451, 344] width 409 height 48
click at [778, 364] on div at bounding box center [451, 203] width 903 height 406
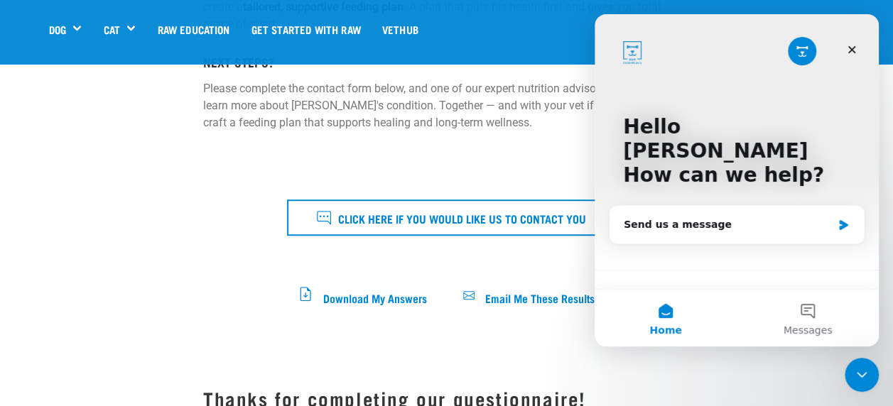
click at [852, 50] on icon "Close" at bounding box center [852, 50] width 8 height 8
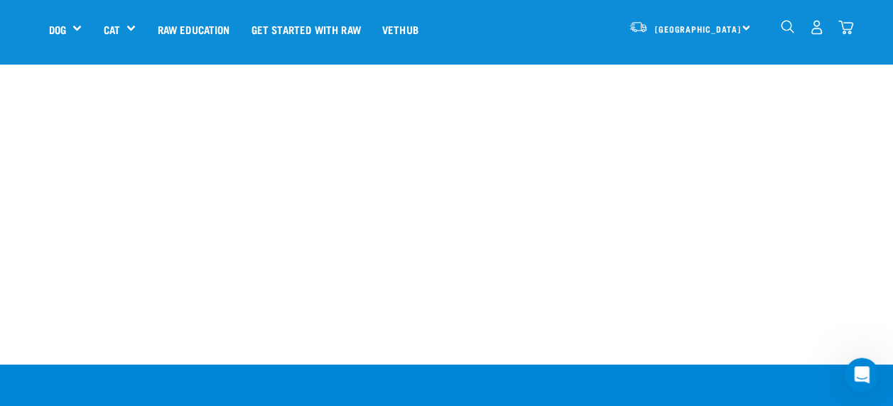
scroll to position [1457, 0]
